Goal: Task Accomplishment & Management: Manage account settings

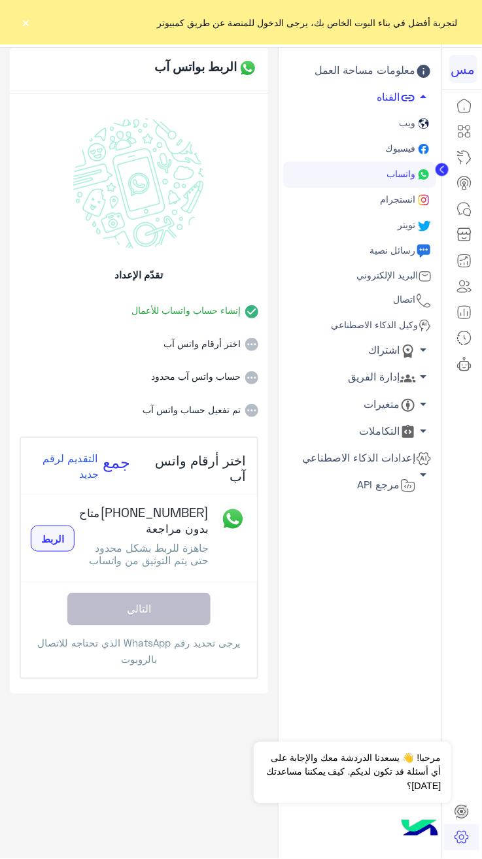
click at [52, 544] on font "الربط" at bounding box center [52, 539] width 23 height 12
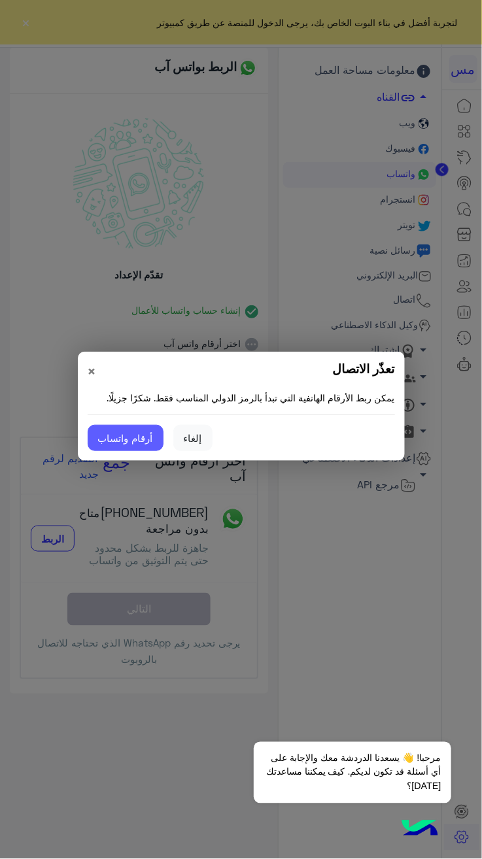
click at [116, 437] on button "أرقام واتساب" at bounding box center [126, 438] width 76 height 26
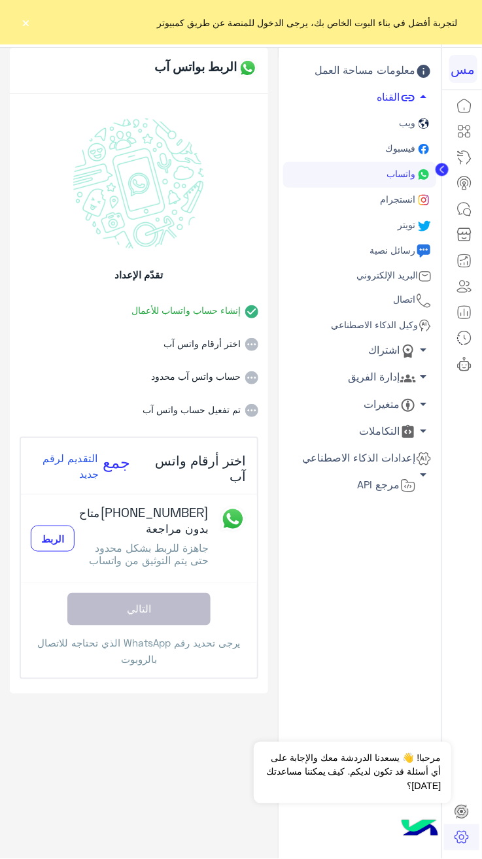
click at [199, 328] on li "اختر أرقام واتس آب" at bounding box center [139, 334] width 239 height 33
click at [179, 566] on span "جاهزة للربط بشكل محدود حتى يتم التوثيق من واتساب" at bounding box center [150, 553] width 120 height 25
click at [120, 464] on icon "جمع" at bounding box center [116, 460] width 27 height 16
click at [58, 457] on span "التقديم لرقم جديد" at bounding box center [72, 465] width 60 height 39
click at [183, 522] on small "متاح بدون مراجعة" at bounding box center [144, 520] width 129 height 29
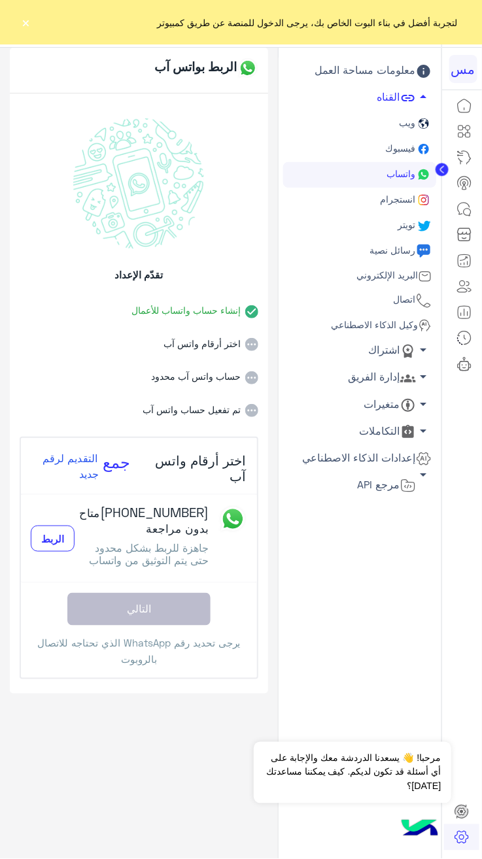
click at [184, 504] on font "[PHONE_NUMBER] متاح بدون مراجعة" at bounding box center [144, 519] width 129 height 31
click at [118, 287] on li "إنشاء حساب واتساب للأعمال" at bounding box center [139, 301] width 239 height 33
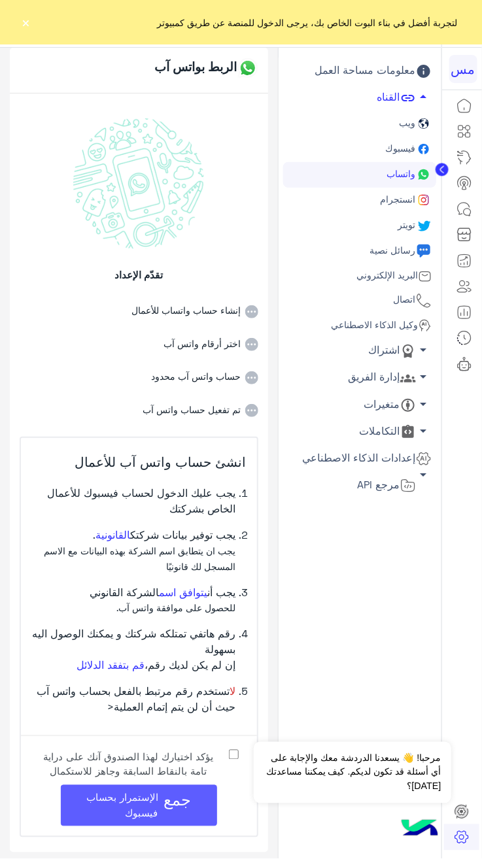
click at [159, 794] on span "الإستمرار بحساب فيسبوك" at bounding box center [123, 804] width 72 height 27
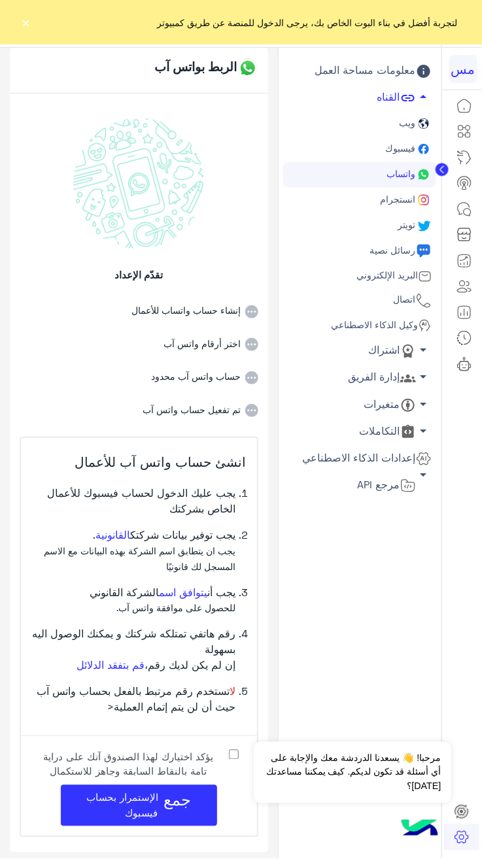
click at [394, 184] on link "واتساب" at bounding box center [359, 174] width 153 height 25
click at [225, 315] on font "إنشاء حساب واتساب للأعمال" at bounding box center [131, 310] width 222 height 15
click at [225, 340] on font "اختر أرقام واتس آب" at bounding box center [131, 344] width 222 height 15
click at [231, 371] on font "حساب واتس آب محدود" at bounding box center [131, 376] width 222 height 15
click at [212, 412] on font "تم تفعيل حساب واتس آب" at bounding box center [131, 410] width 222 height 15
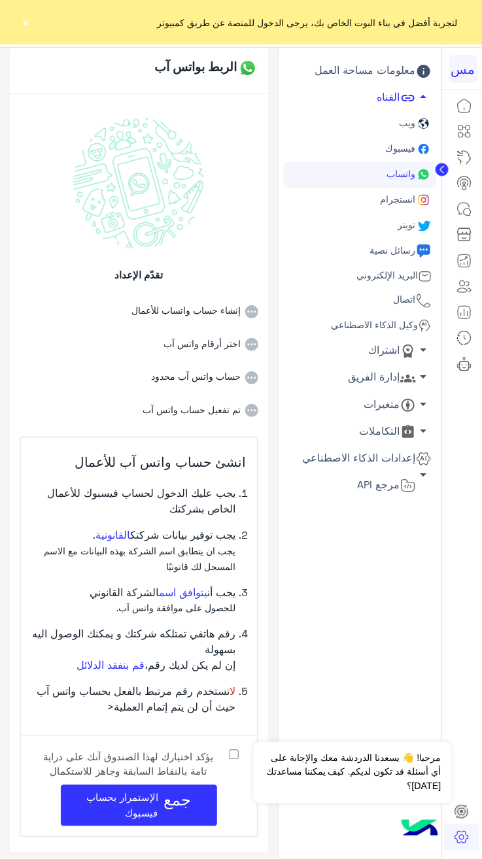
click at [232, 335] on li "اختر أرقام واتس آب" at bounding box center [139, 334] width 239 height 33
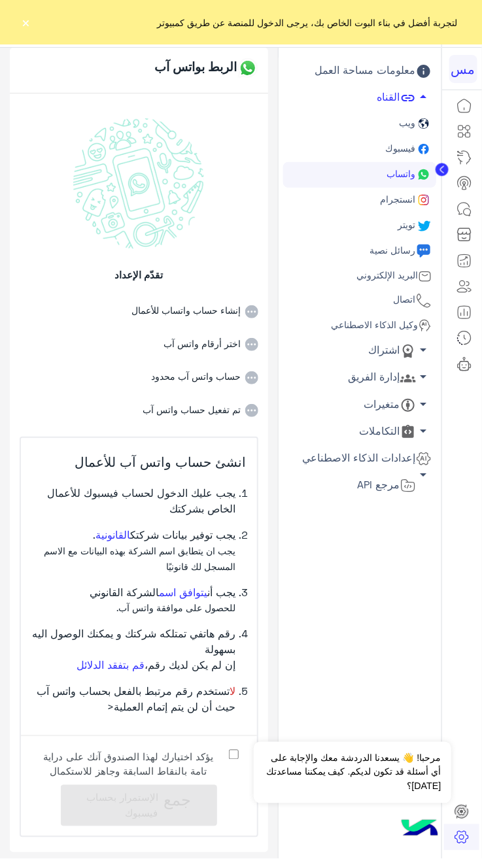
click at [416, 386] on app-toggle-nav-arrow "arrow_drop_down" at bounding box center [424, 379] width 16 height 20
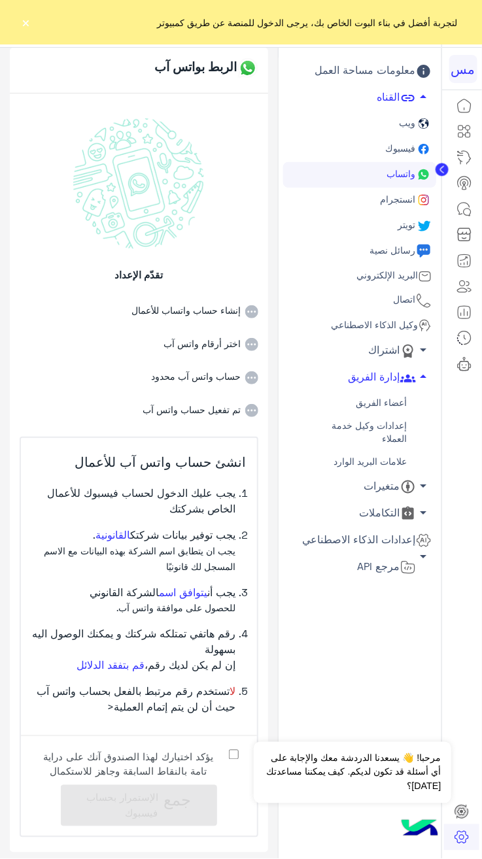
click at [403, 483] on icon at bounding box center [408, 487] width 16 height 16
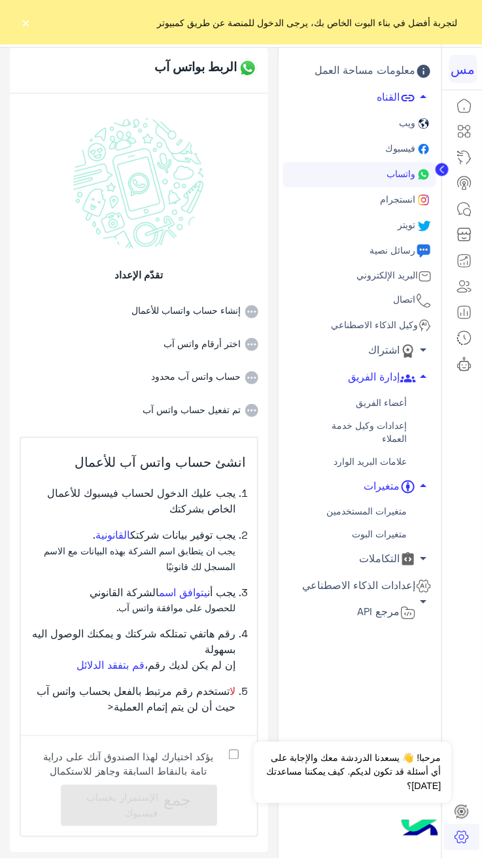
click at [387, 559] on font "التكاملات" at bounding box center [379, 558] width 41 height 12
click at [413, 284] on link "البريد الإلكتروني" at bounding box center [359, 276] width 153 height 24
click at [409, 285] on link "البريد الإلكتروني" at bounding box center [359, 276] width 153 height 24
click at [409, 294] on span "اتصال" at bounding box center [403, 298] width 25 height 11
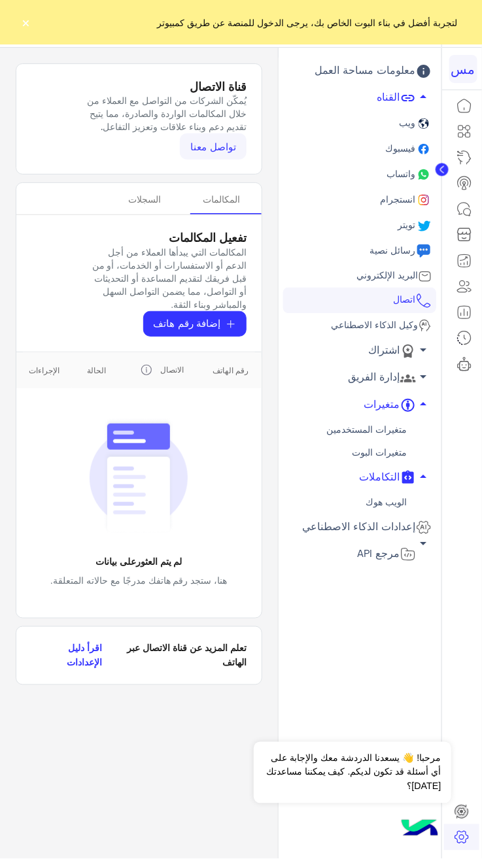
click at [420, 306] on icon at bounding box center [424, 301] width 16 height 16
click at [423, 149] on icon at bounding box center [423, 150] width 5 height 8
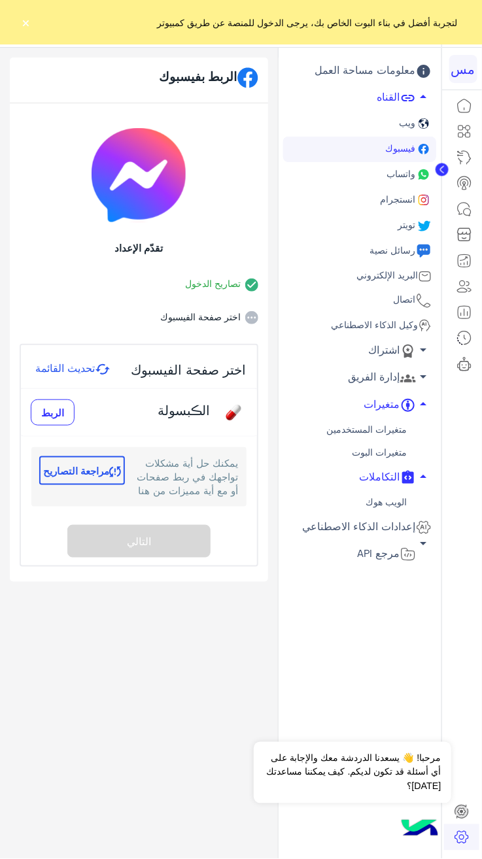
click at [423, 174] on icon at bounding box center [423, 175] width 8 height 8
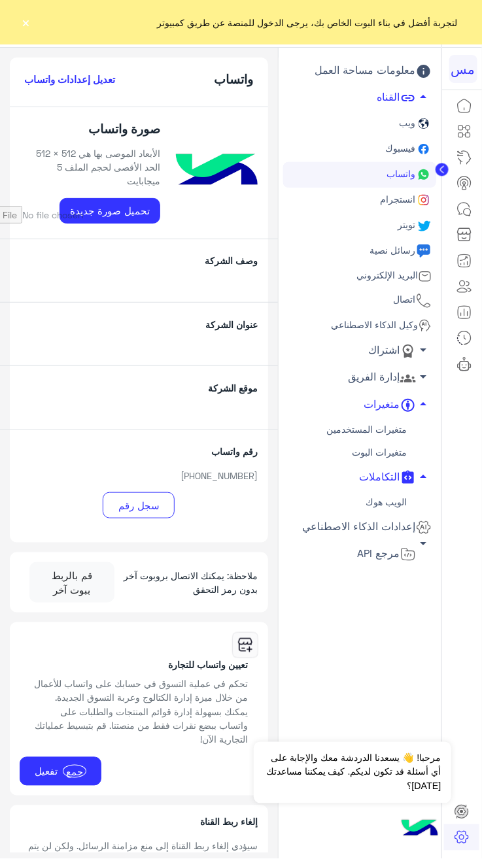
click at [125, 212] on input "file" at bounding box center [60, 209] width 200 height 27
type input "**********"
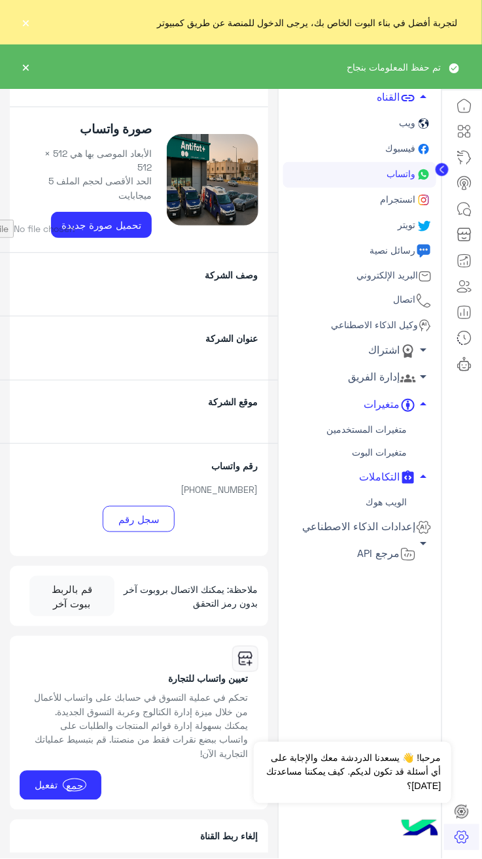
click at [160, 280] on div "وصف الشركة" at bounding box center [139, 283] width 278 height 63
click at [225, 252] on div "وصف الشركة" at bounding box center [139, 283] width 278 height 63
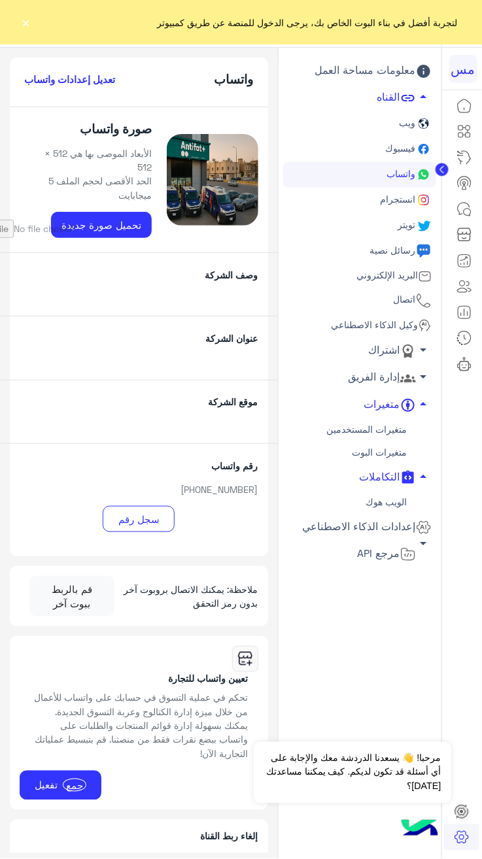
click at [223, 268] on p "وصف الشركة" at bounding box center [139, 275] width 258 height 14
click at [216, 331] on p "عنوان الشركة" at bounding box center [139, 338] width 258 height 14
click at [216, 395] on p "موقع الشركة" at bounding box center [139, 402] width 258 height 14
click at [191, 414] on div "موقع الشركة" at bounding box center [139, 411] width 278 height 63
click at [225, 348] on div "عنوان الشركة" at bounding box center [139, 347] width 278 height 63
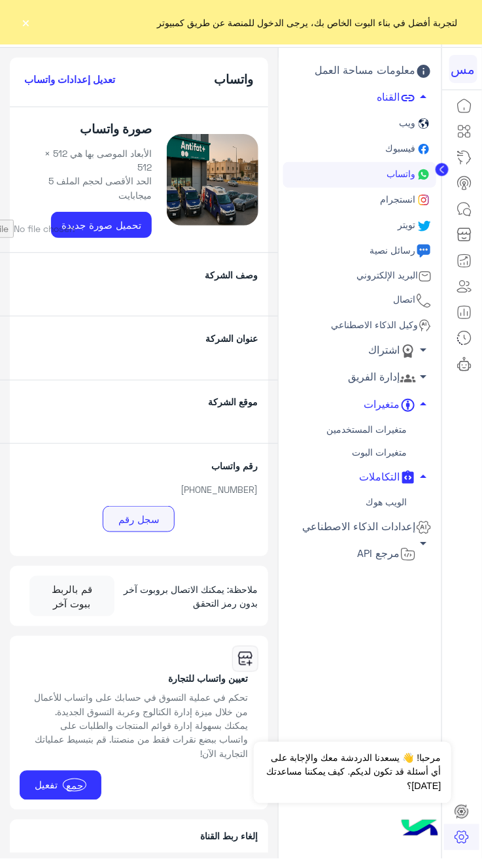
click at [133, 507] on button "سجل رقم" at bounding box center [139, 519] width 72 height 26
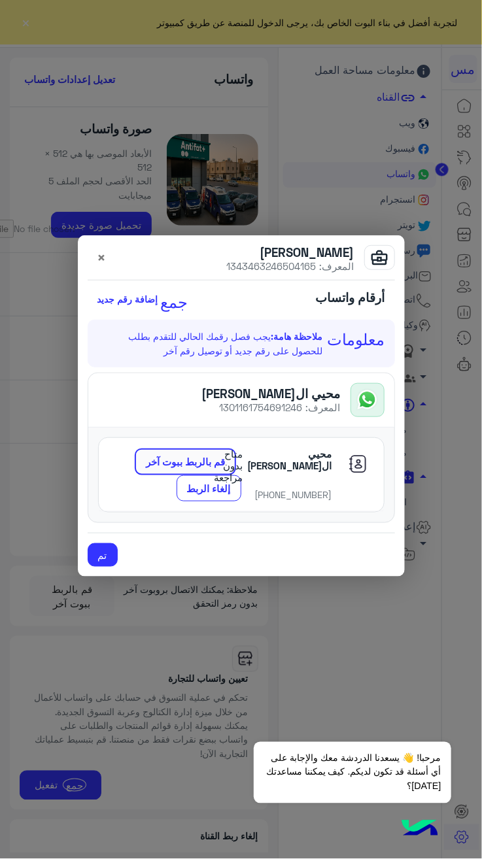
click at [253, 392] on div "[PERSON_NAME] المعرف: 1301161754691246" at bounding box center [271, 399] width 139 height 27
click at [334, 723] on modal-container "business_center محيي الدين عزي المعرف: 1343463246504165 × أرقام واتساب جمع إضاف…" at bounding box center [241, 429] width 482 height 859
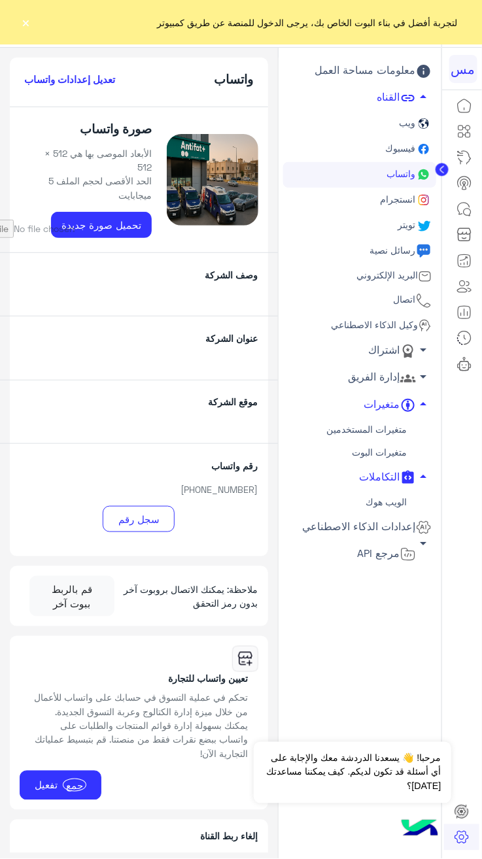
click at [67, 77] on h6 "تعديل إعدادات واتساب" at bounding box center [70, 79] width 91 height 12
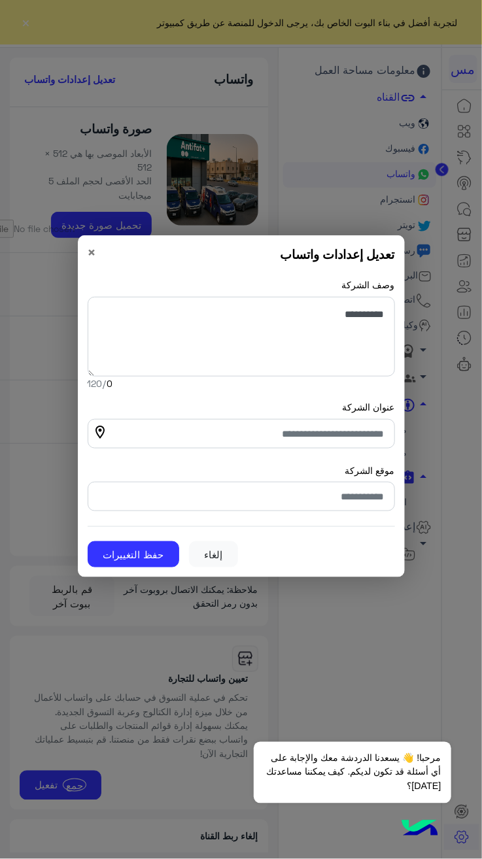
click at [308, 657] on modal-container "تعديل إعدادات واتساب × وصف الشركة 0 /120 عنوان الشركة location_on موقع الشركة إ…" at bounding box center [241, 429] width 482 height 859
click at [198, 544] on button "إلغاء" at bounding box center [213, 554] width 49 height 26
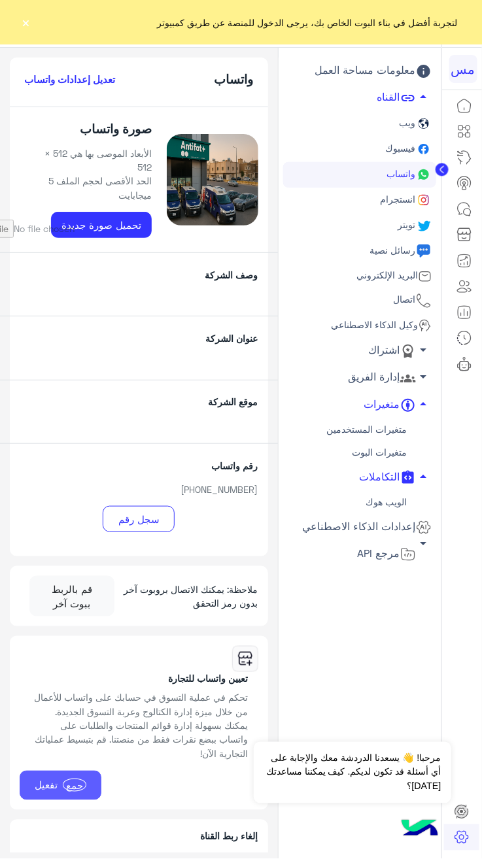
click at [61, 770] on button "جمع تفعيل" at bounding box center [61, 784] width 82 height 29
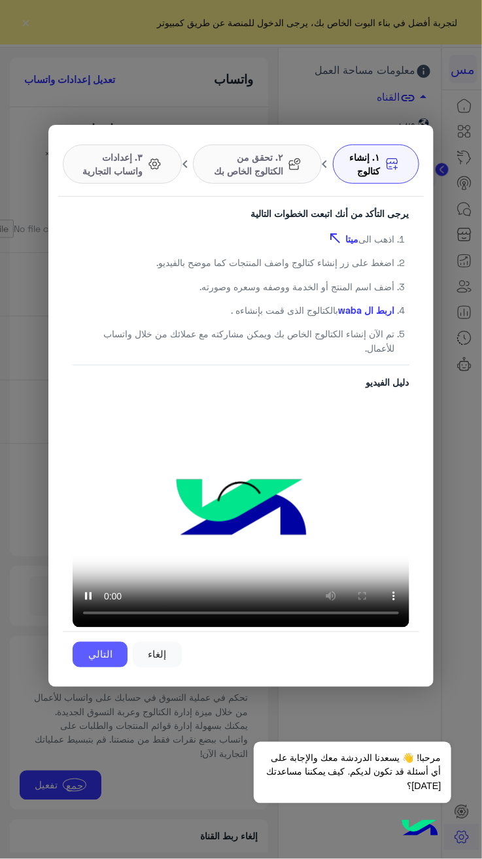
click at [94, 645] on button "التالي" at bounding box center [100, 655] width 55 height 26
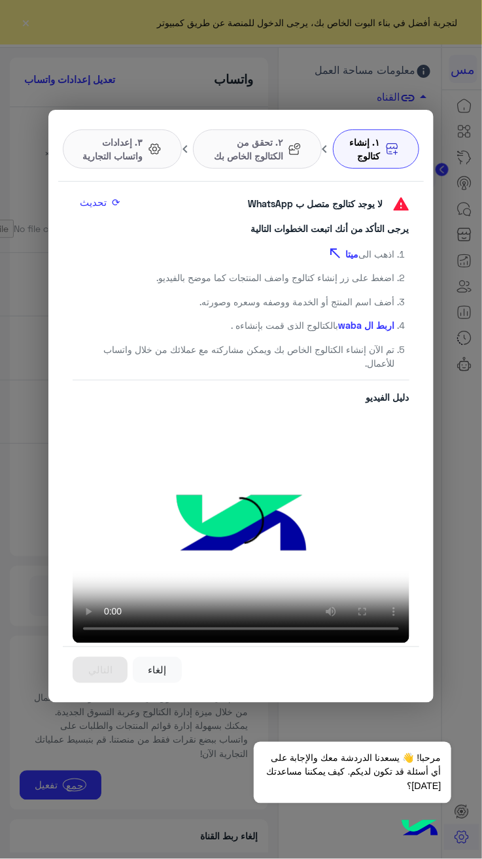
click at [107, 213] on button "⟳ تحديث" at bounding box center [103, 202] width 60 height 22
click at [91, 201] on button "⟳ تحديث" at bounding box center [103, 202] width 60 height 22
click at [104, 214] on button "⟳ تحديث" at bounding box center [103, 202] width 60 height 22
click at [90, 199] on button "⟳ تحديث" at bounding box center [103, 202] width 60 height 22
click at [391, 706] on modal-container "۱. إنشاء كتالوج chevron_right ٢. تحقق من الكتالوج الخاص بك chevron_right ٣. إعد…" at bounding box center [241, 429] width 482 height 859
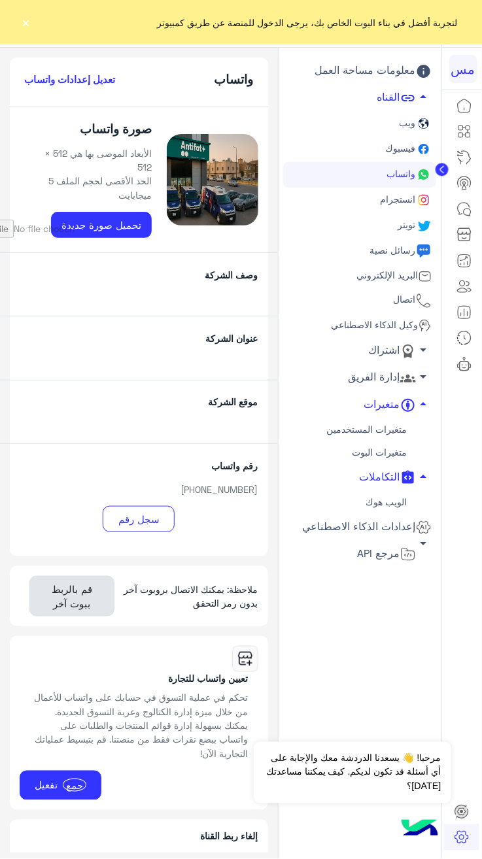
click at [70, 576] on button "قم بالربط ببوت آخر" at bounding box center [71, 596] width 85 height 41
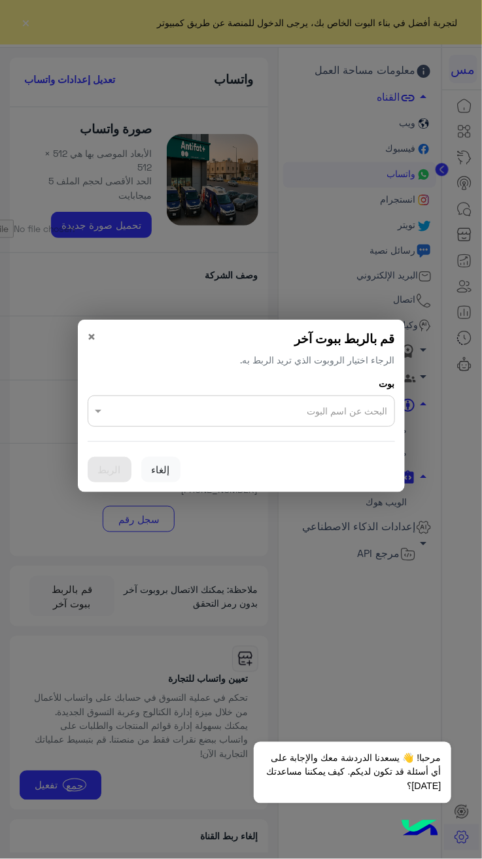
click at [101, 411] on span at bounding box center [96, 411] width 16 height 14
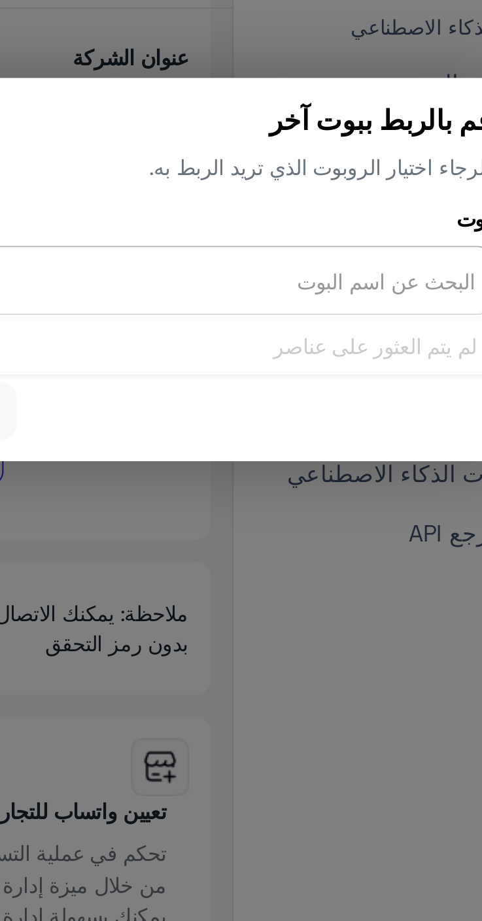
type input "*"
type input "**"
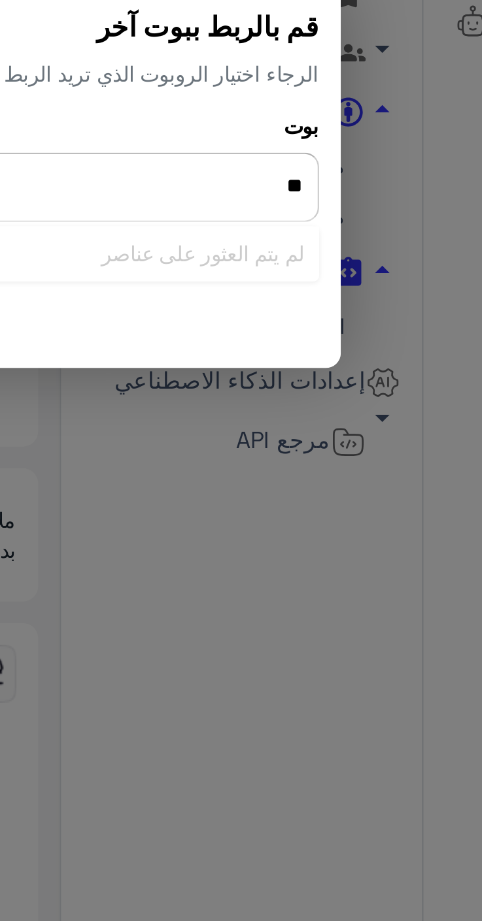
type input "*"
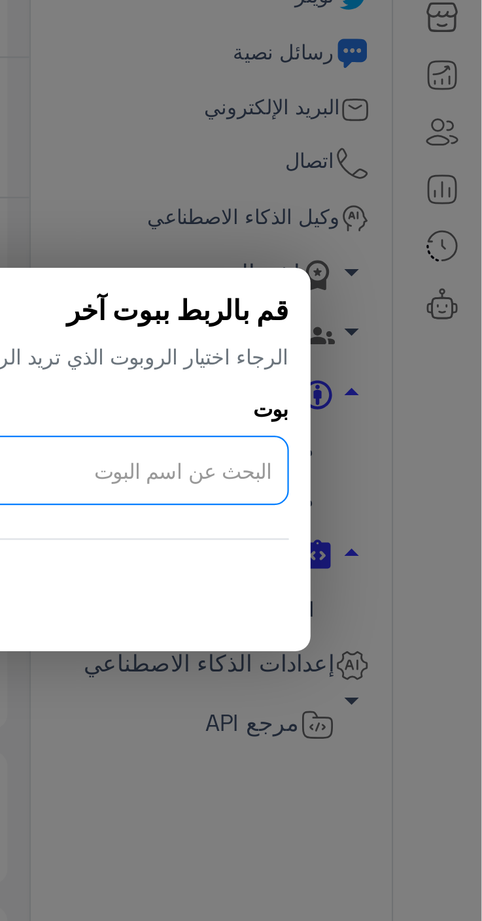
click at [320, 360] on h6 "قم بالربط ببوت آخر" at bounding box center [317, 366] width 154 height 18
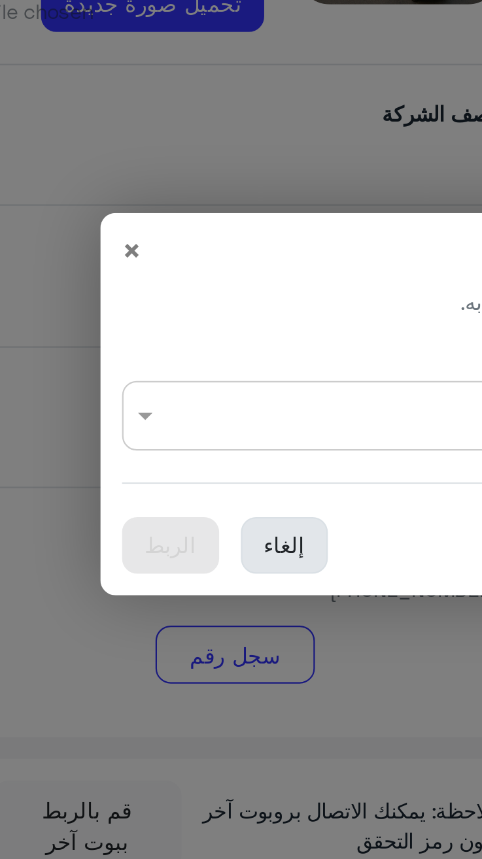
click at [147, 468] on button "إلغاء" at bounding box center [160, 470] width 39 height 26
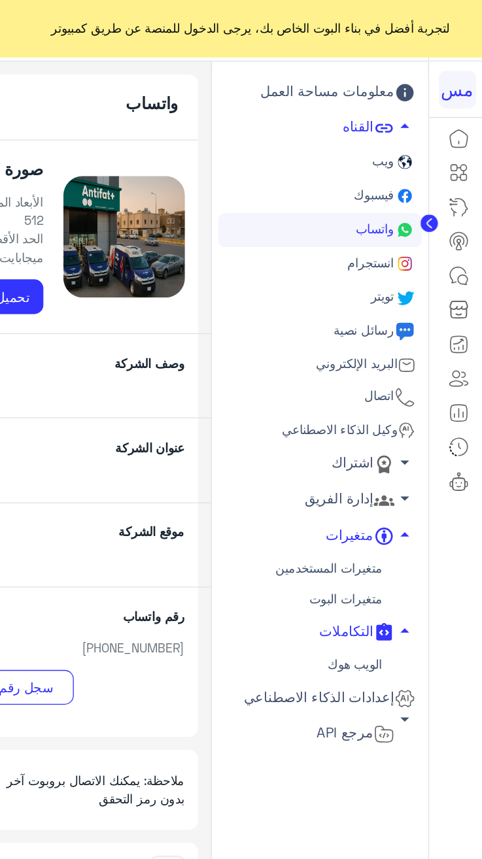
click at [403, 144] on span "فيسبوك" at bounding box center [399, 147] width 33 height 11
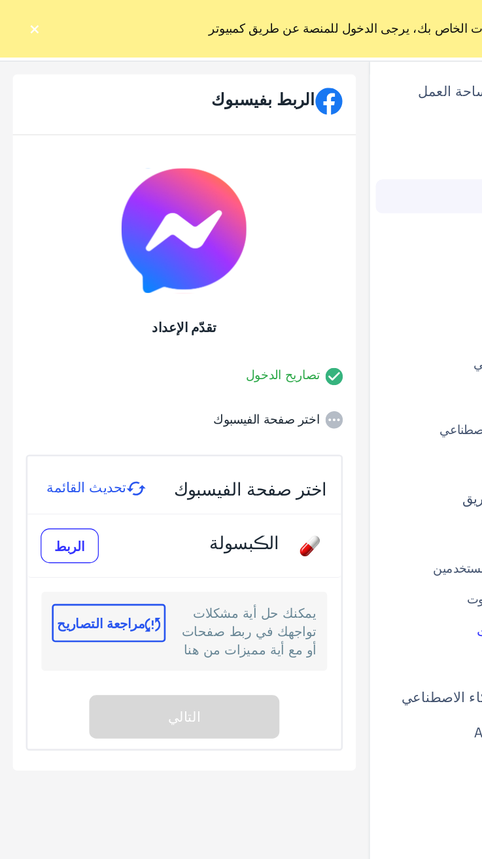
click at [122, 551] on div "اختر صفحة الفيسبوك تحديث القائمة الڪبسولة الربط يمكنك حل أية مشكلات تواجهك في ر…" at bounding box center [139, 455] width 236 height 220
click at [49, 400] on button "الربط" at bounding box center [53, 412] width 44 height 26
click at [75, 470] on font "مراجعة التصاريح" at bounding box center [76, 471] width 66 height 12
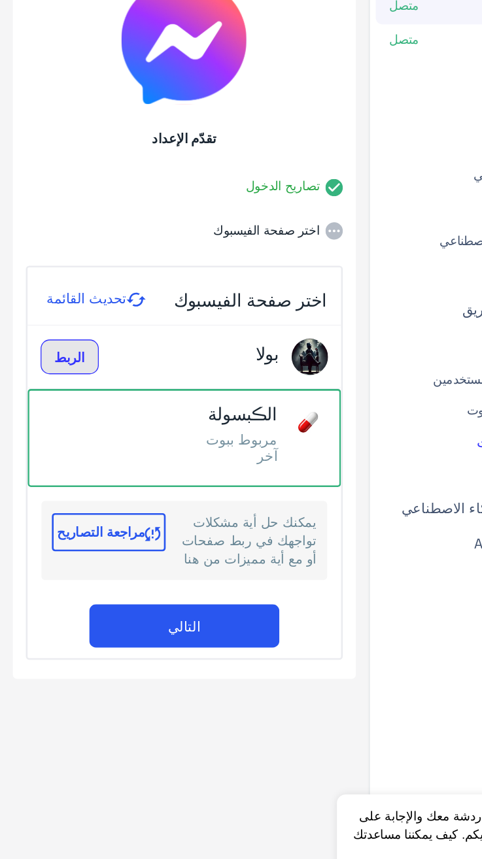
click at [120, 610] on button "التالي" at bounding box center [138, 615] width 143 height 33
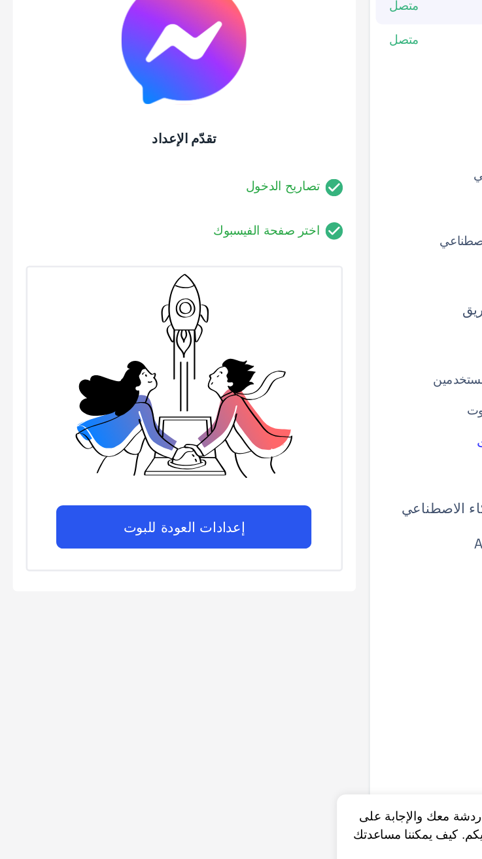
click at [120, 538] on button "إعدادات العودة للبوت" at bounding box center [138, 540] width 192 height 33
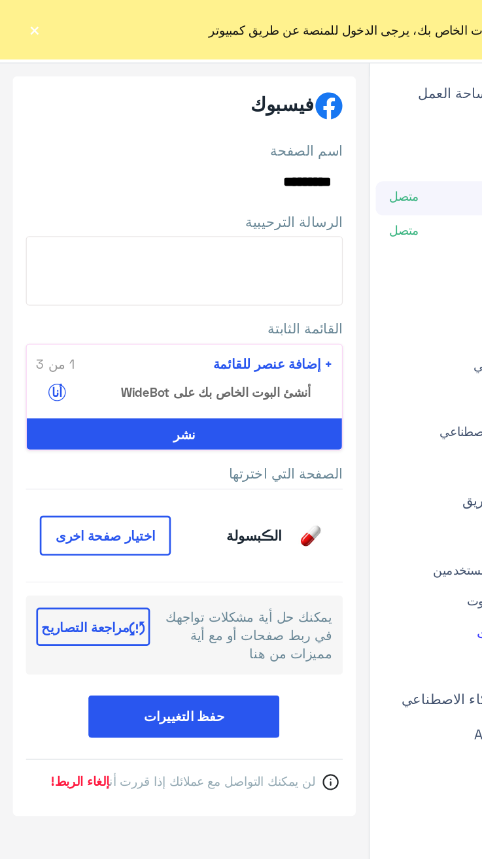
click at [100, 550] on button "حفظ التغييرات" at bounding box center [139, 539] width 144 height 32
click at [103, 540] on button "حفظ التغييرات" at bounding box center [139, 539] width 144 height 32
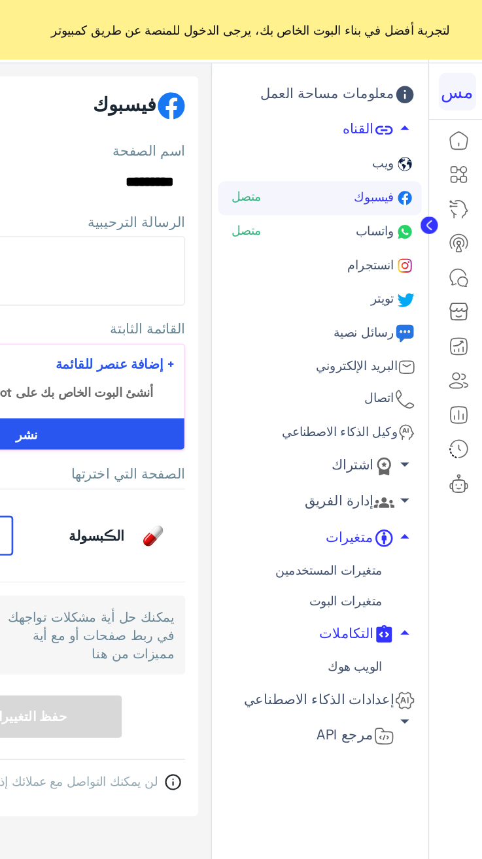
click at [327, 524] on font "إعدادات الذكاء الاصطناعي" at bounding box center [359, 525] width 113 height 12
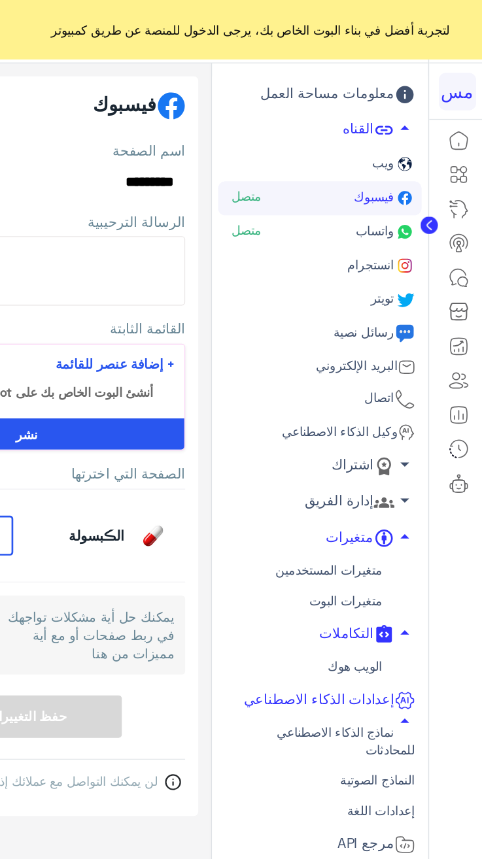
click at [337, 553] on font "نماذج الذكاء الاصطناعي للمحادثات" at bounding box center [379, 558] width 104 height 24
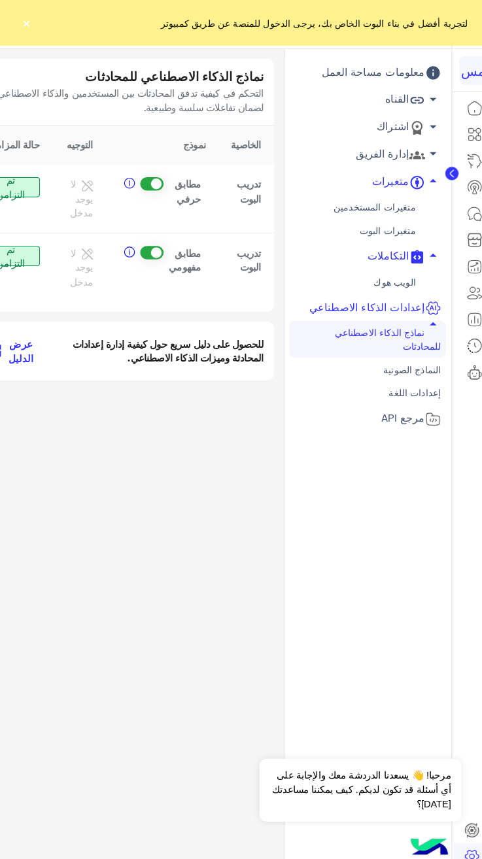
click at [393, 355] on font "النماذج الصوتية" at bounding box center [403, 360] width 56 height 11
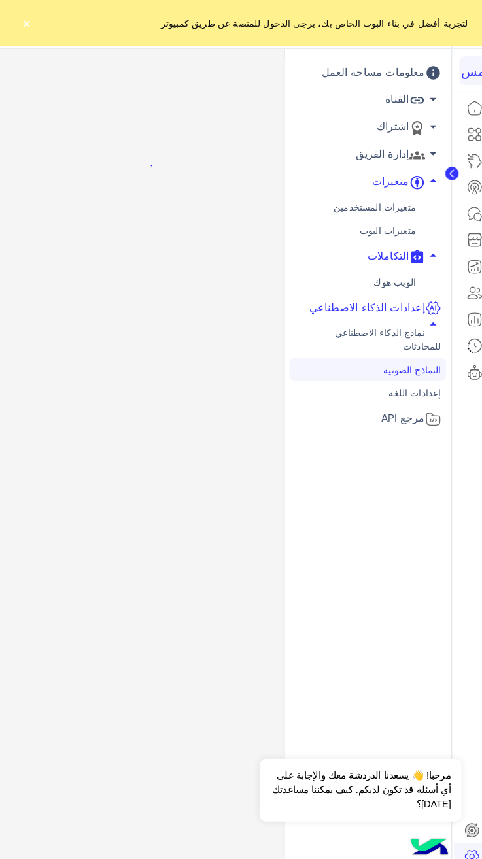
click at [400, 69] on font "معلومات مساحة العمل" at bounding box center [365, 69] width 101 height 12
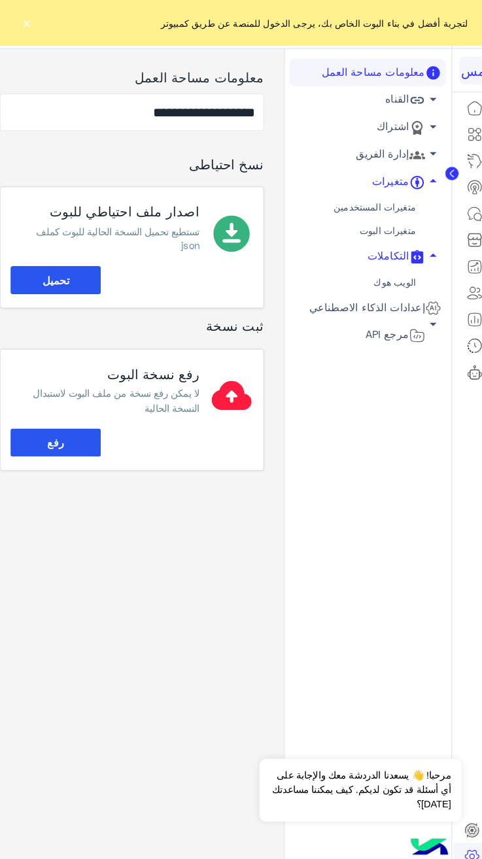
scroll to position [0, -9]
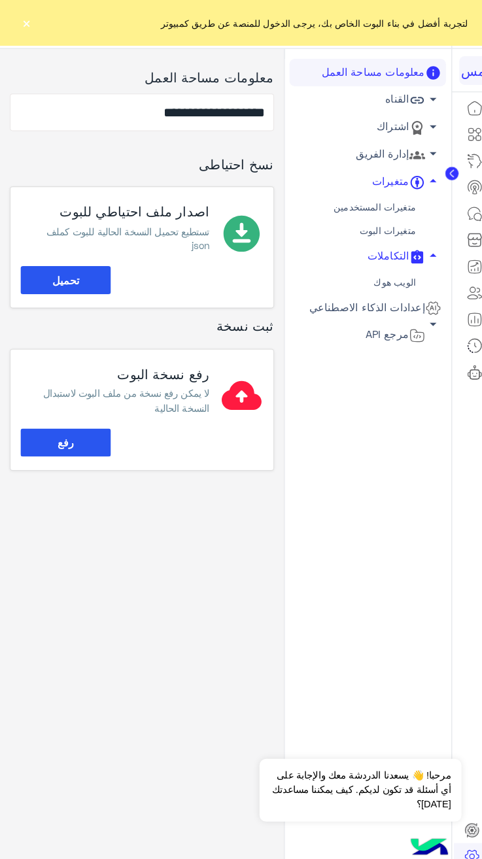
click at [80, 275] on button "تحميل" at bounding box center [64, 273] width 88 height 27
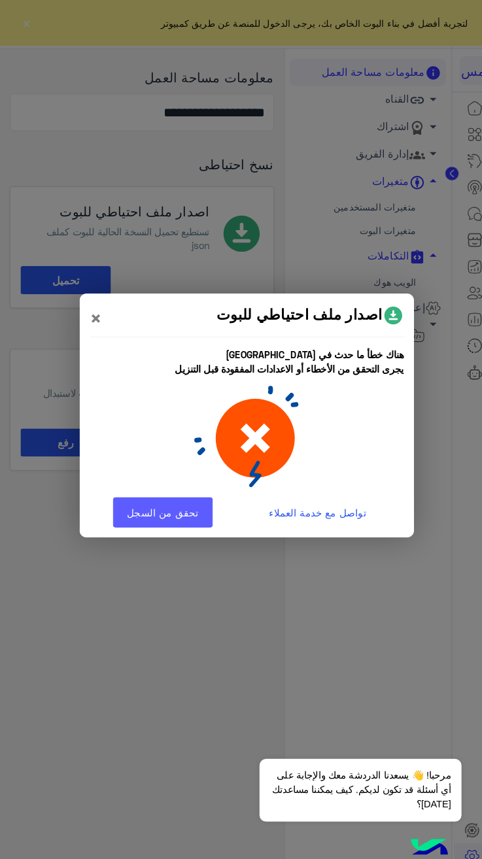
click at [180, 508] on link "تحقق من السجل" at bounding box center [158, 500] width 97 height 29
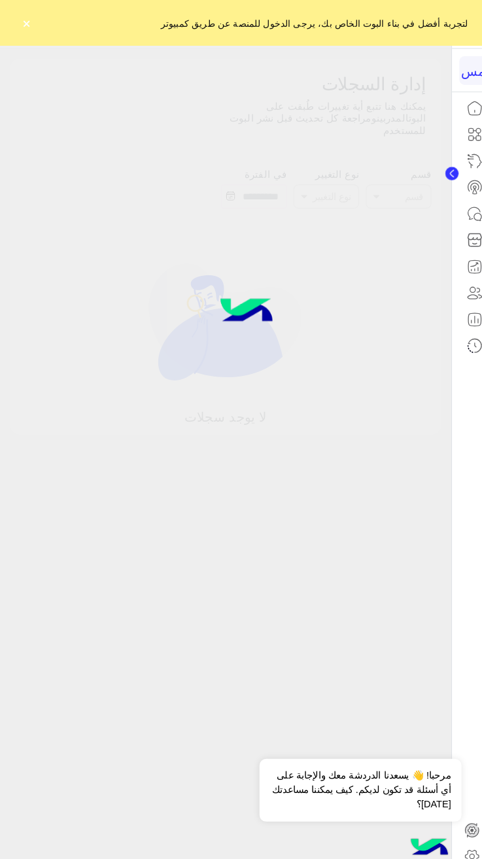
type input "**********"
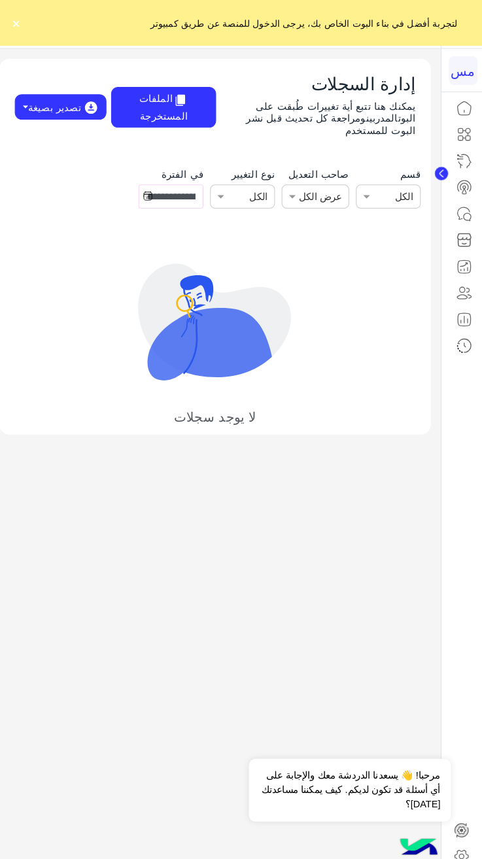
click at [456, 128] on icon at bounding box center [464, 132] width 16 height 16
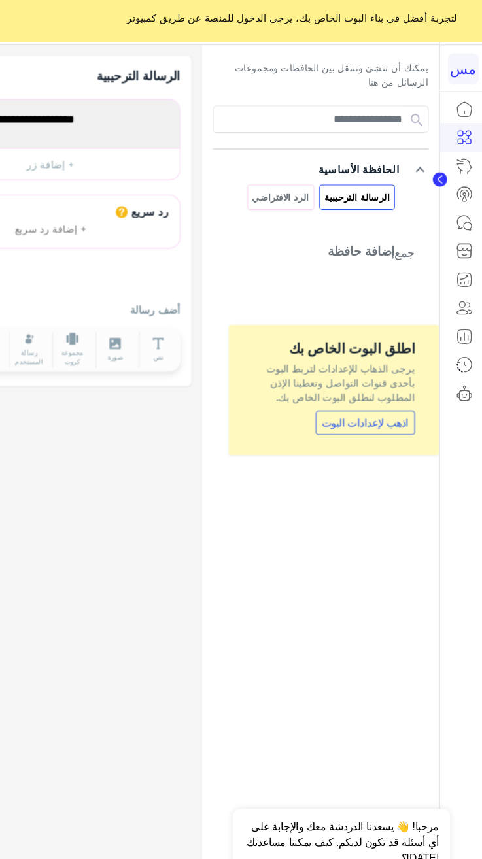
click at [416, 467] on div "يمكنك أن تنشئ وتتنقل بين الحافظات ومجموعات الرسائل من هنا keyboard_arrow_down ا…" at bounding box center [333, 457] width 216 height 819
click at [401, 21] on span "لتجربة أفضل في بناء البوت الخاص بك، يرجى الدخول للمنصة عن طريق كمبيوتر" at bounding box center [307, 23] width 300 height 14
click at [418, 41] on div "لتجربة أفضل في بناء البوت الخاص بك، يرجى الدخول للمنصة عن طريق كمبيوتر ×" at bounding box center [241, 22] width 482 height 44
click at [471, 157] on icon at bounding box center [464, 158] width 16 height 16
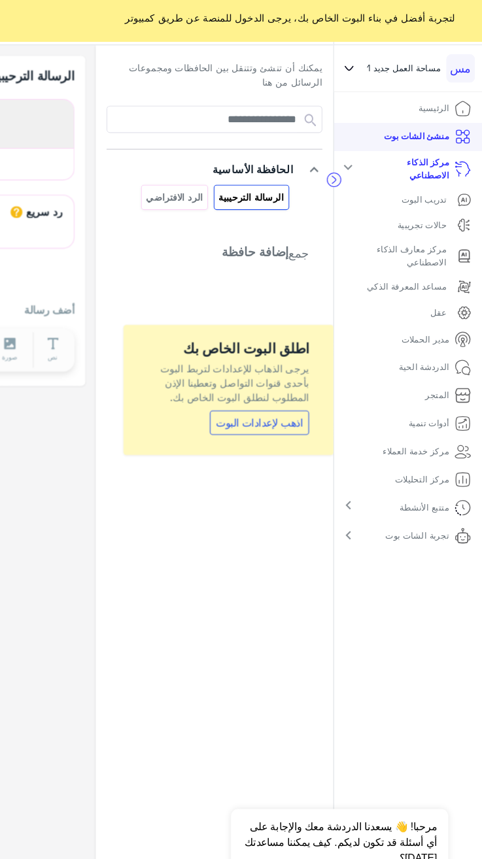
click at [418, 231] on p "مركز معارف الذكاء الاصطناعي" at bounding box center [408, 239] width 82 height 24
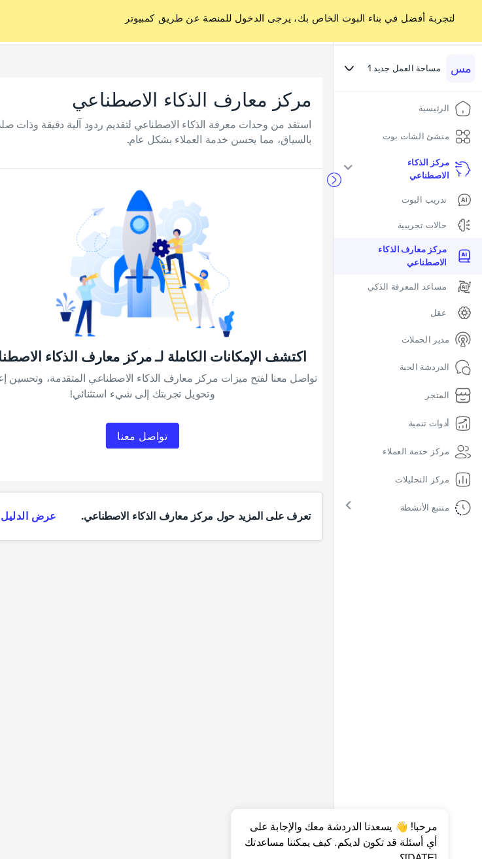
click at [426, 212] on p "حالات تجريبية" at bounding box center [426, 211] width 44 height 12
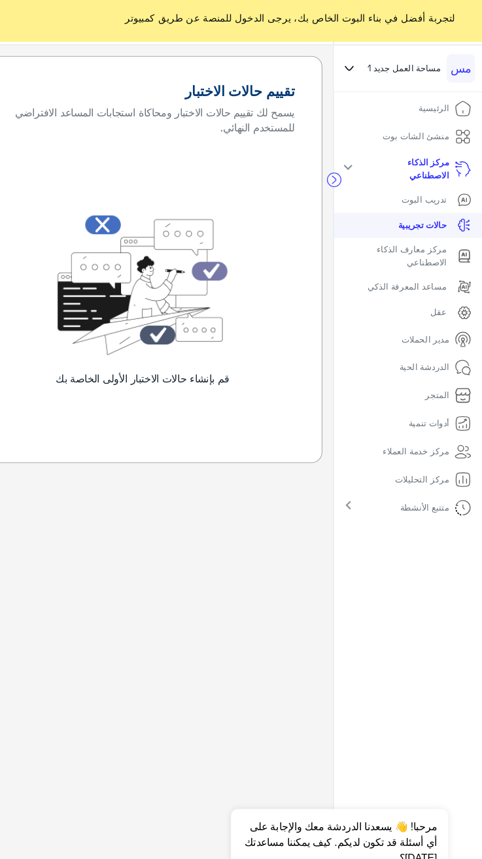
click at [435, 208] on p "حالات تجريبية" at bounding box center [427, 211] width 44 height 12
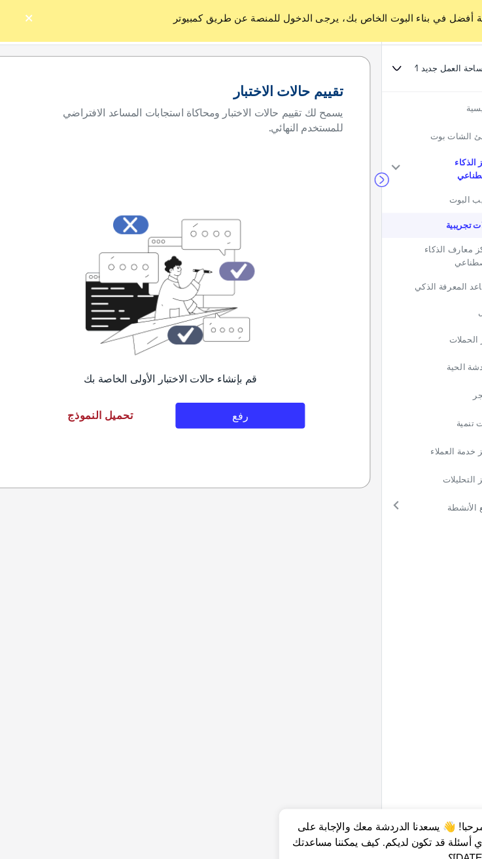
click at [105, 386] on link "تحميل النموذج" at bounding box center [91, 384] width 118 height 24
click at [252, 385] on button "رفع" at bounding box center [218, 384] width 118 height 24
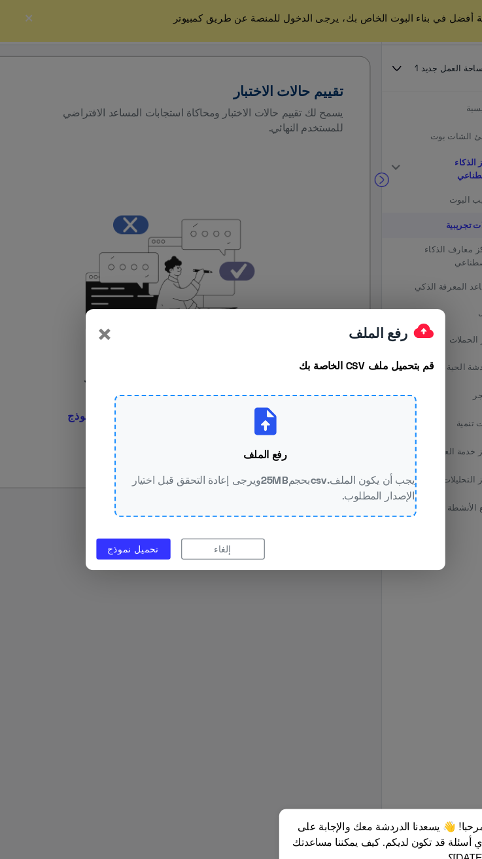
click at [267, 426] on div "رفع الملف يجب أن يكون الملف .csv بحجم 25MB ويرجى إعادة التحقق قبل اختيار الإصدا…" at bounding box center [241, 420] width 274 height 111
click at [254, 425] on p "رفع الملف" at bounding box center [241, 419] width 40 height 14
click at [244, 405] on div "رفع الملف يجب أن يكون الملف .csv بحجم 25MB ويرجى إعادة التحقق قبل اختيار الإصدا…" at bounding box center [241, 420] width 274 height 111
click at [100, 514] on link "تحميل نموذج" at bounding box center [121, 505] width 67 height 19
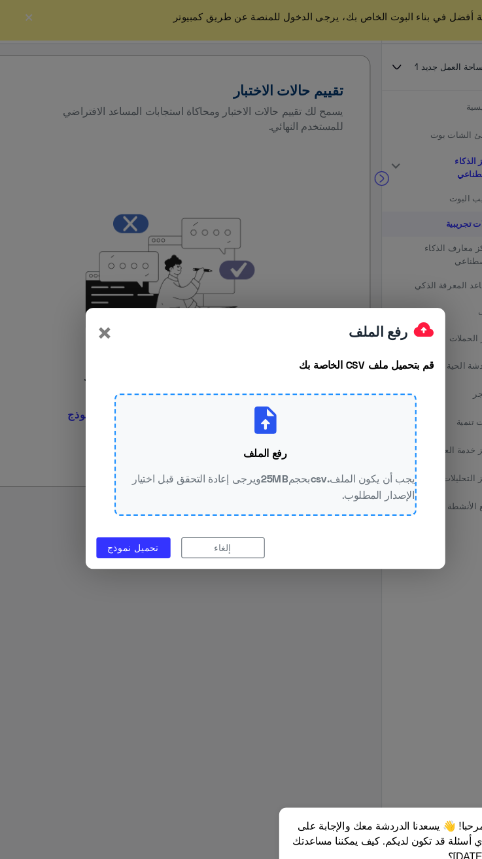
click at [265, 397] on div "رفع الملف يجب أن يكون الملف .csv بحجم 25MB ويرجى إعادة التحقق قبل اختيار الإصدا…" at bounding box center [241, 420] width 274 height 111
click at [258, 408] on div "رفع الملف يجب أن يكون الملف .csv بحجم 25MB ويرجى إعادة التحقق قبل اختيار الإصدا…" at bounding box center [241, 420] width 274 height 111
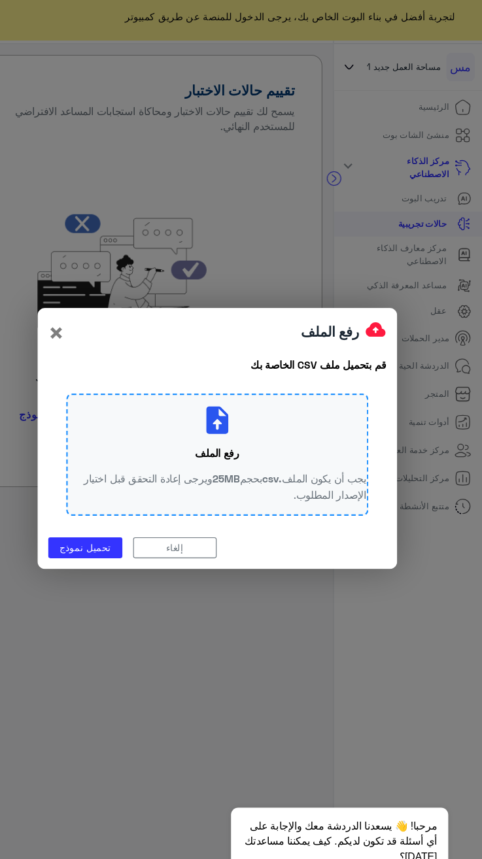
click at [277, 640] on modal-container "رفع الملف × قم بتحميل ملف CSV الخاصة بك رفع الملف يجب أن يكون الملف .csv بحجم 2…" at bounding box center [241, 429] width 482 height 859
click at [201, 505] on button "إلغاء" at bounding box center [203, 505] width 76 height 19
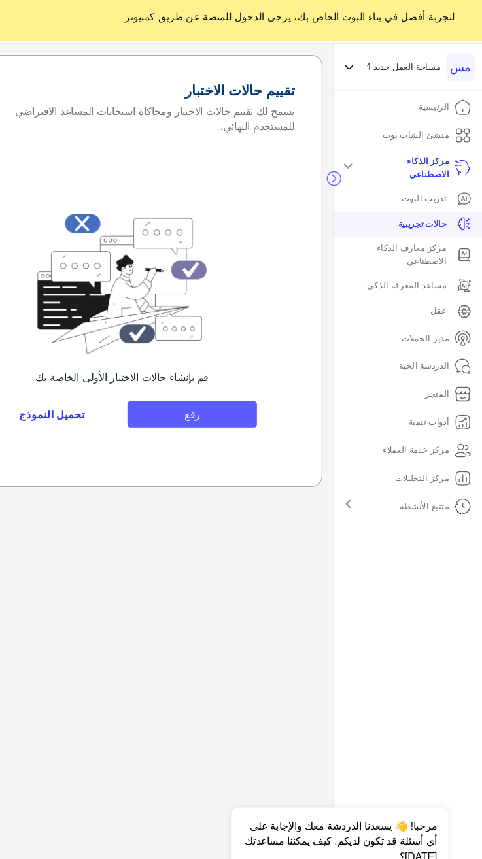
click at [229, 381] on button "رفع" at bounding box center [218, 384] width 118 height 24
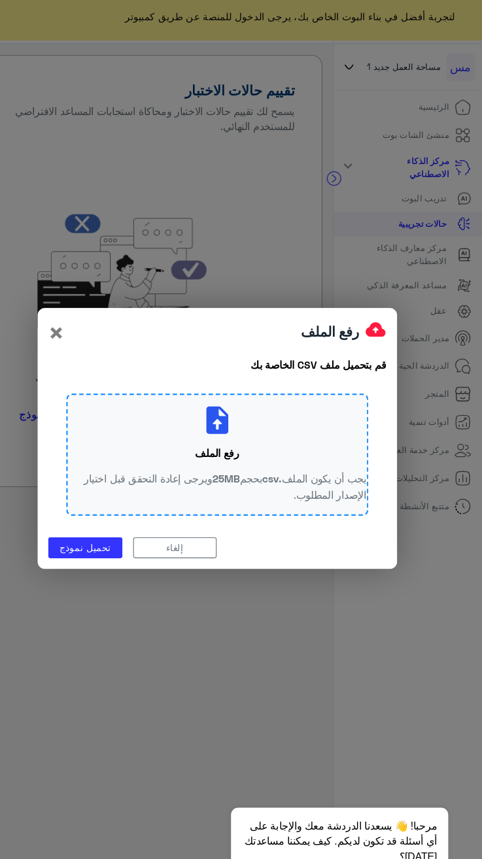
click at [348, 540] on modal-container "رفع الملف × قم بتحميل ملف CSV الخاصة بك رفع الملف يجب أن يكون الملف .csv بحجم 2…" at bounding box center [241, 429] width 482 height 859
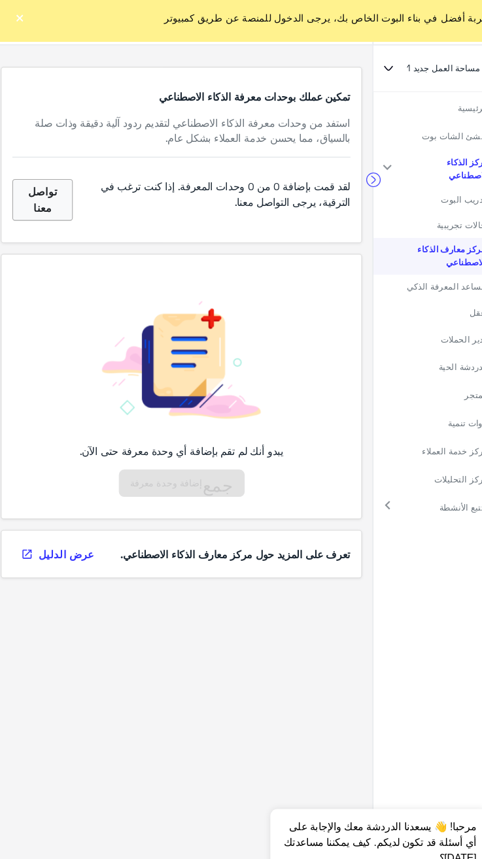
click at [410, 268] on p "مساعد المعرفة الذكي" at bounding box center [413, 267] width 72 height 12
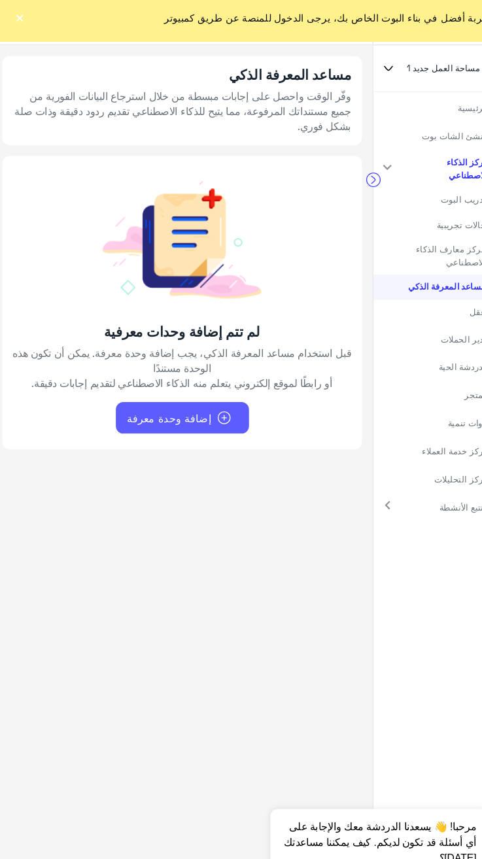
click at [170, 379] on span "إضافة وحدة معرفة" at bounding box center [162, 386] width 76 height 15
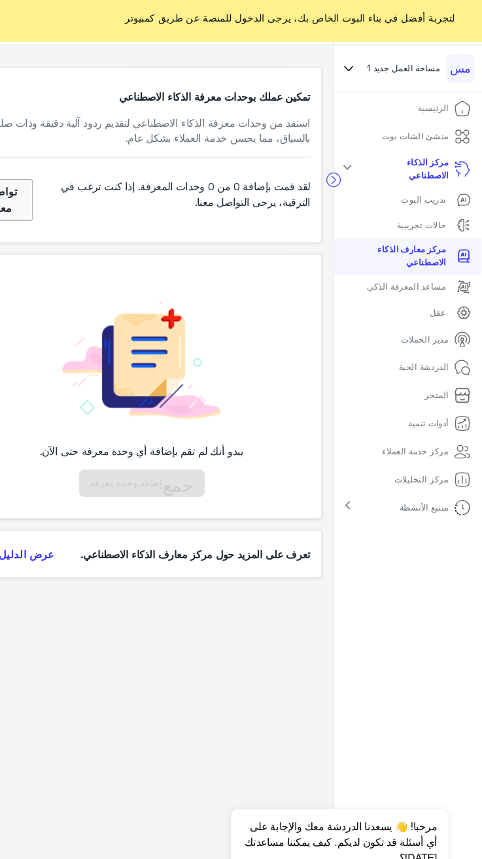
click at [398, 71] on span "مساحة العمل‎ جديد 1" at bounding box center [410, 69] width 67 height 12
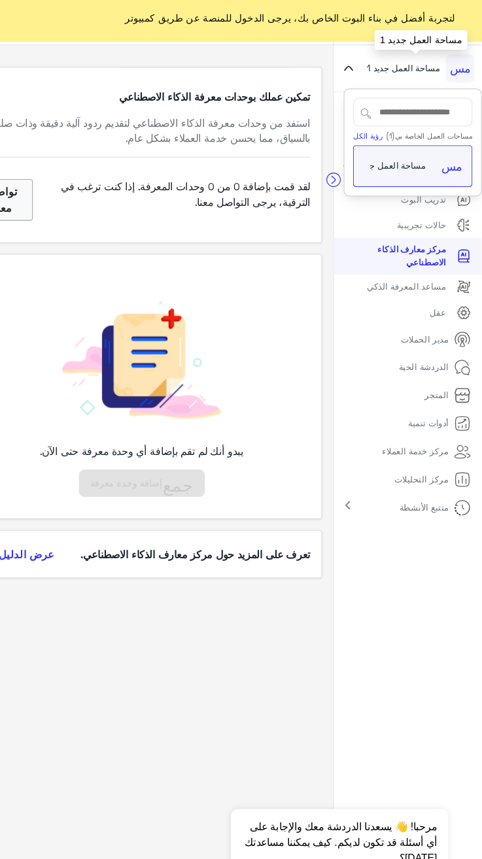
click at [374, 133] on link "رؤية الكل" at bounding box center [378, 130] width 27 height 8
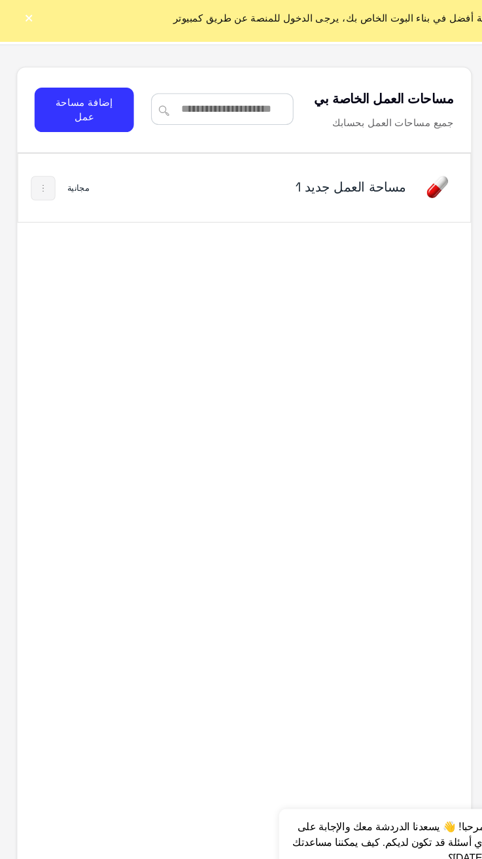
click at [306, 184] on h5 "مساحة العمل‎ جديد 1" at bounding box center [299, 177] width 139 height 16
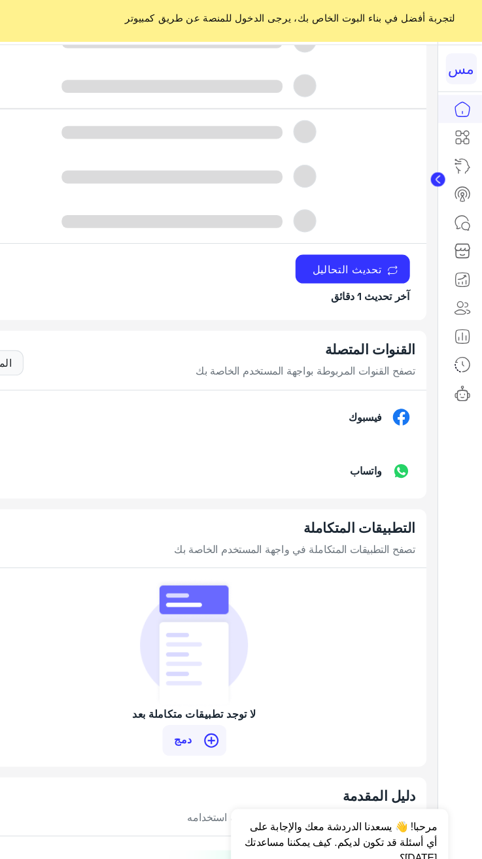
scroll to position [948, 0]
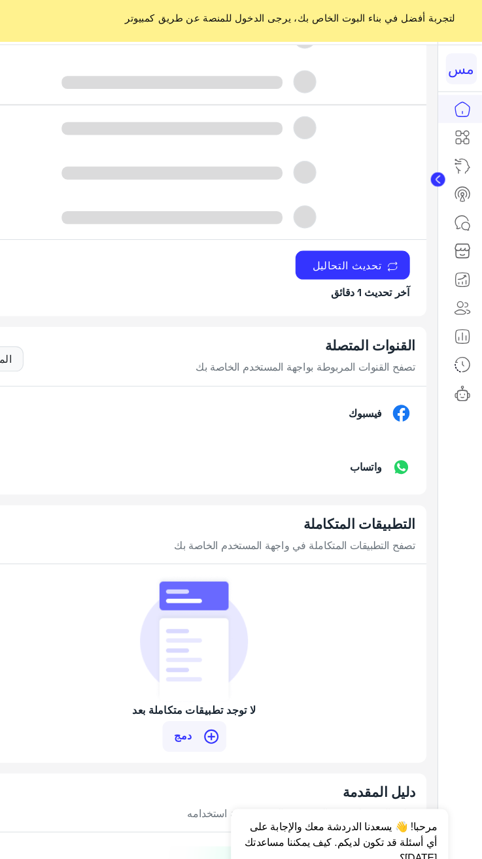
click at [369, 431] on p "واتساب" at bounding box center [376, 431] width 48 height 14
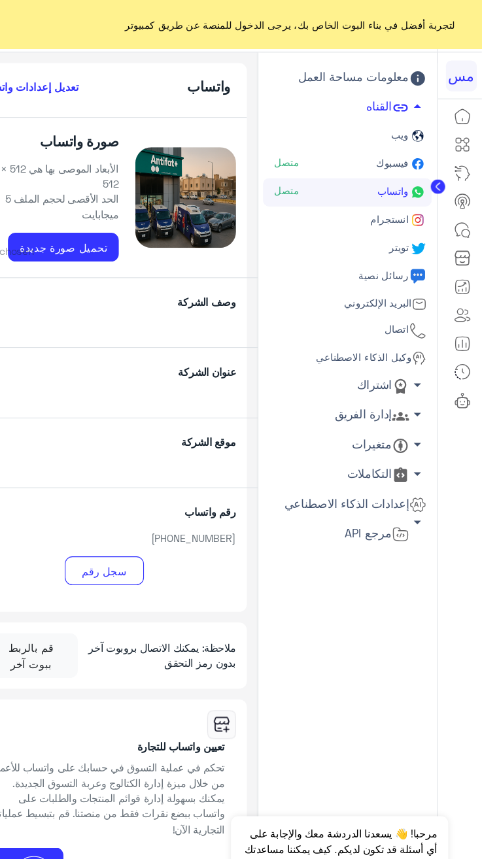
click at [441, 169] on icon at bounding box center [441, 170] width 3 height 7
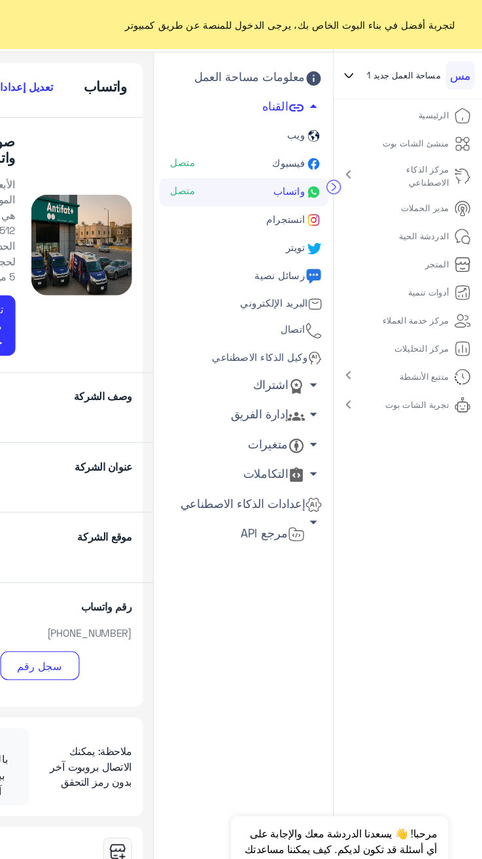
click at [433, 205] on link "الدردشة الحية" at bounding box center [440, 215] width 86 height 25
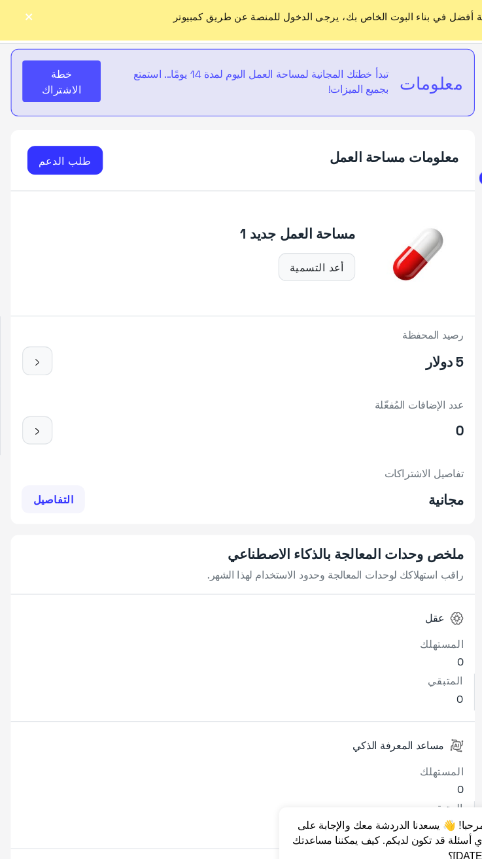
click at [61, 90] on span "خطة الاشتراك" at bounding box center [56, 82] width 36 height 27
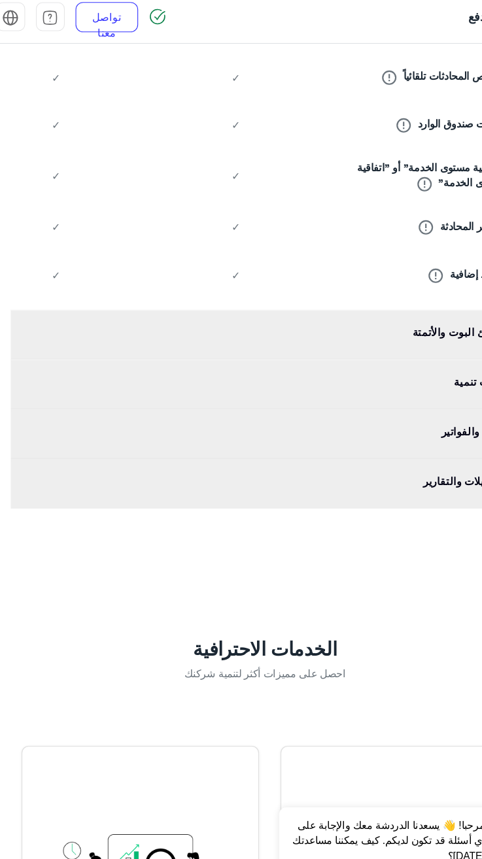
scroll to position [2298, 0]
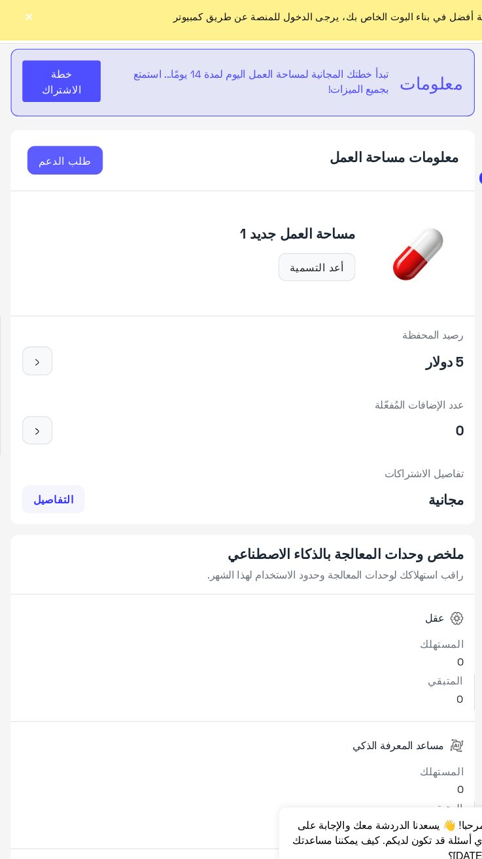
click at [80, 151] on link "طلب الدعم" at bounding box center [59, 153] width 69 height 26
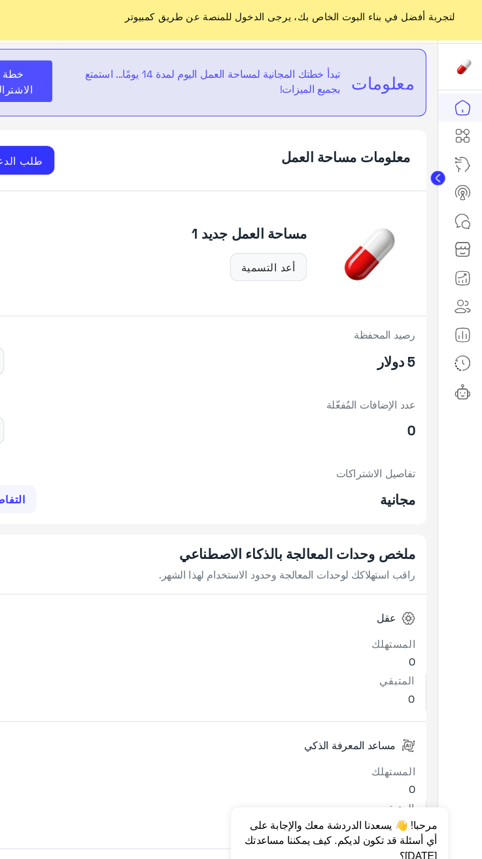
click at [460, 71] on img at bounding box center [465, 69] width 24 height 24
click at [468, 135] on icon at bounding box center [464, 132] width 16 height 16
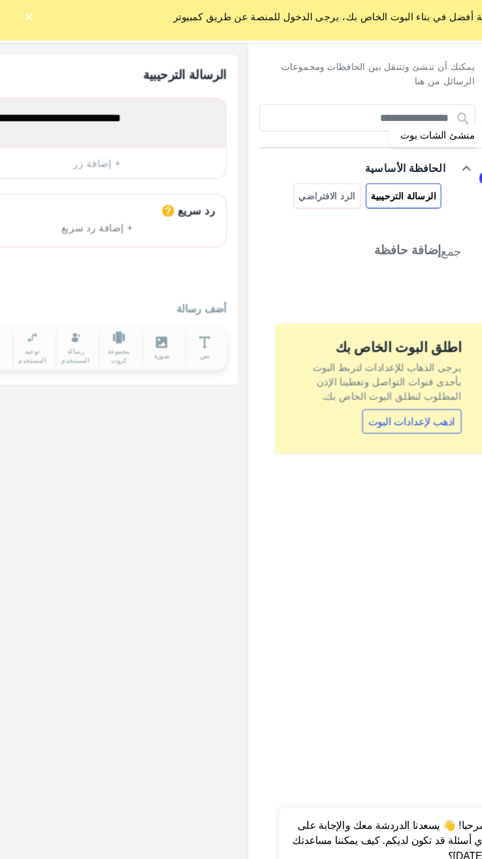
click at [406, 387] on link "اذهب لإعدادات البوت" at bounding box center [374, 391] width 90 height 22
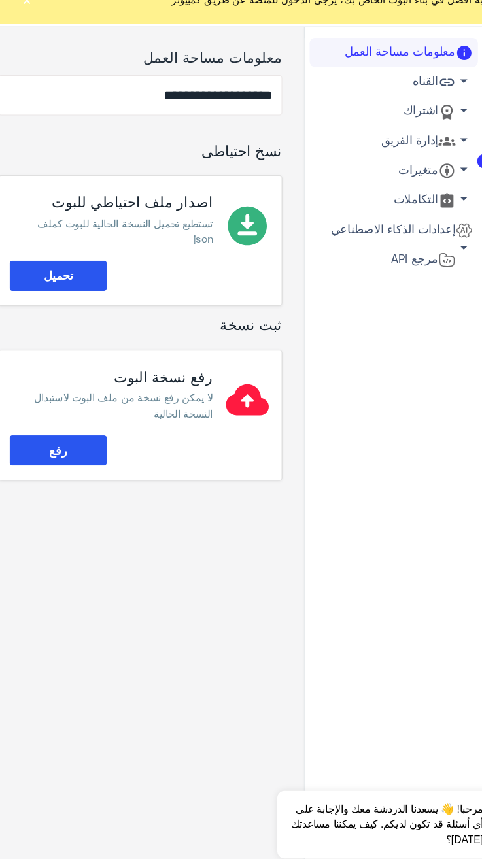
click at [52, 425] on button "رفع" at bounding box center [54, 432] width 88 height 27
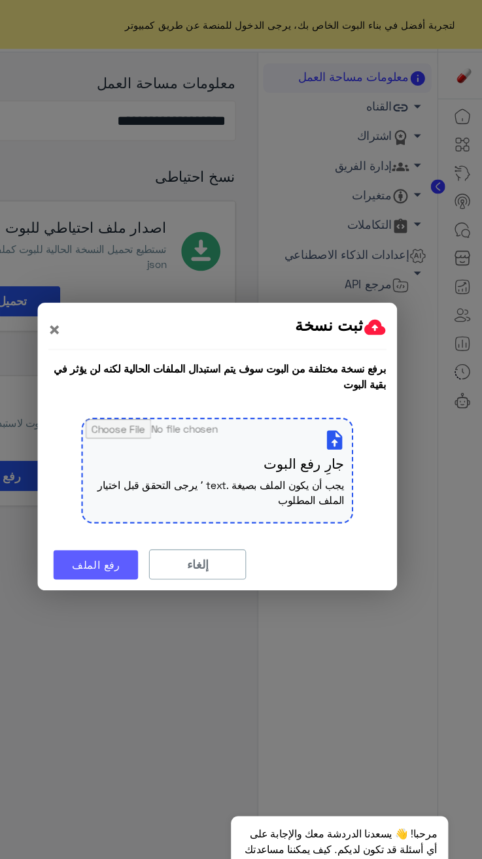
click at [153, 510] on button "رفع الملف" at bounding box center [130, 513] width 77 height 27
click at [129, 507] on button "رفع الملف" at bounding box center [130, 513] width 77 height 27
click at [385, 480] on div "برفع نسخة مختلفة من البوت سوف يتم استبدال الملفات الحالية لكنه لن يؤثر في بقية …" at bounding box center [241, 422] width 307 height 208
click at [143, 565] on modal-container "ثبت نسخة × برفع نسخة مختلفة من البوت سوف يتم استبدال الملفات الحالية لكنه لن يؤ…" at bounding box center [241, 429] width 482 height 859
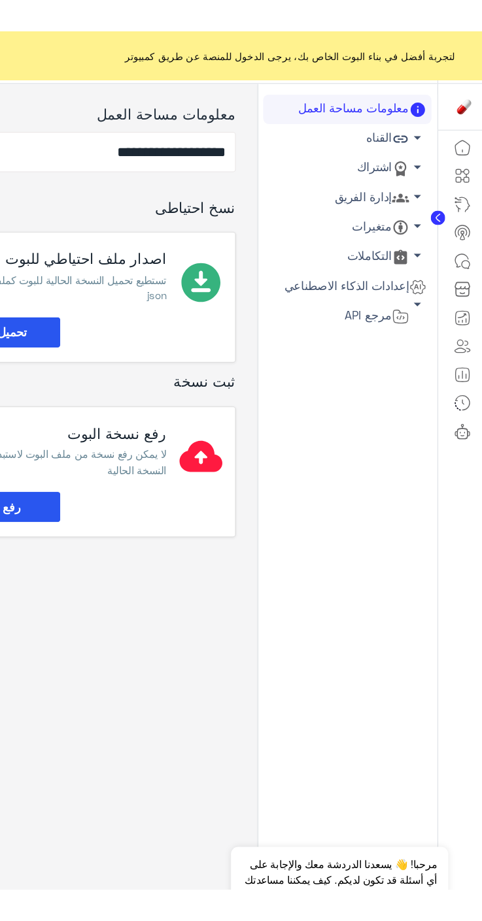
scroll to position [0, -9]
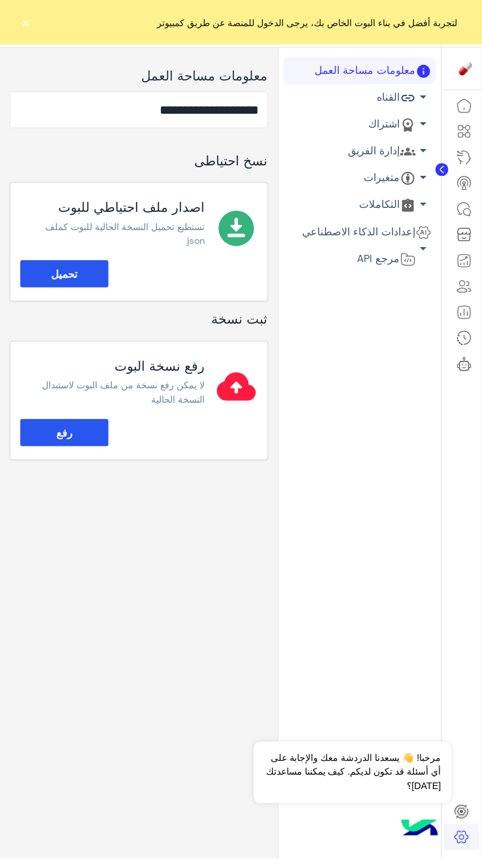
click at [90, 284] on button "تحميل" at bounding box center [64, 273] width 88 height 27
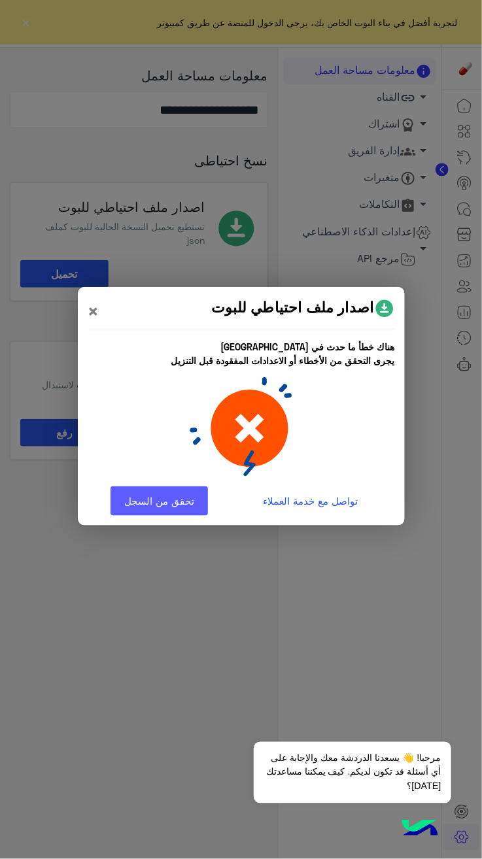
click at [178, 506] on link "تحقق من السجل" at bounding box center [158, 500] width 97 height 29
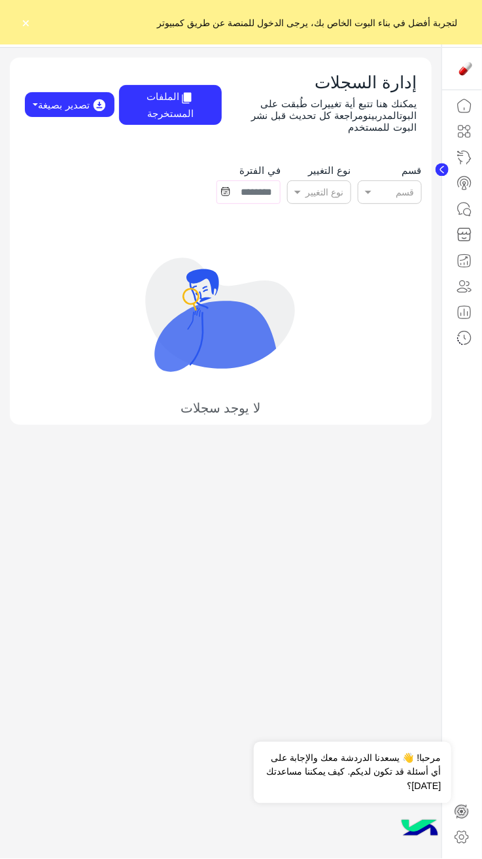
type input "**********"
click at [328, 186] on input "text" at bounding box center [333, 193] width 23 height 14
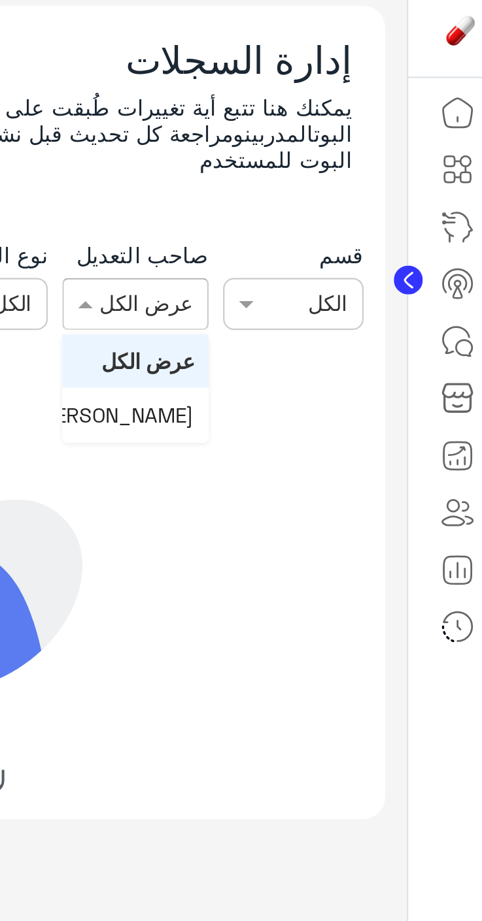
click at [326, 237] on span "[PERSON_NAME]" at bounding box center [309, 242] width 71 height 11
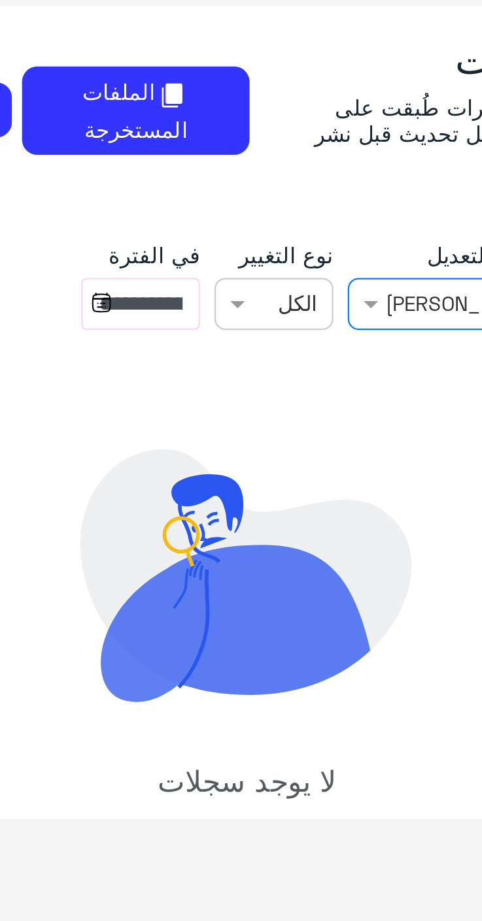
click at [249, 186] on input "text" at bounding box center [246, 193] width 12 height 14
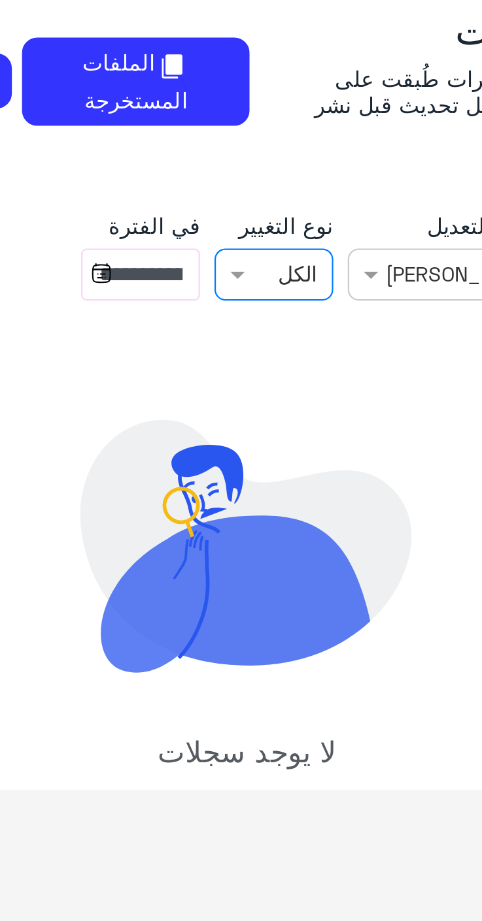
click at [235, 184] on div at bounding box center [232, 191] width 52 height 15
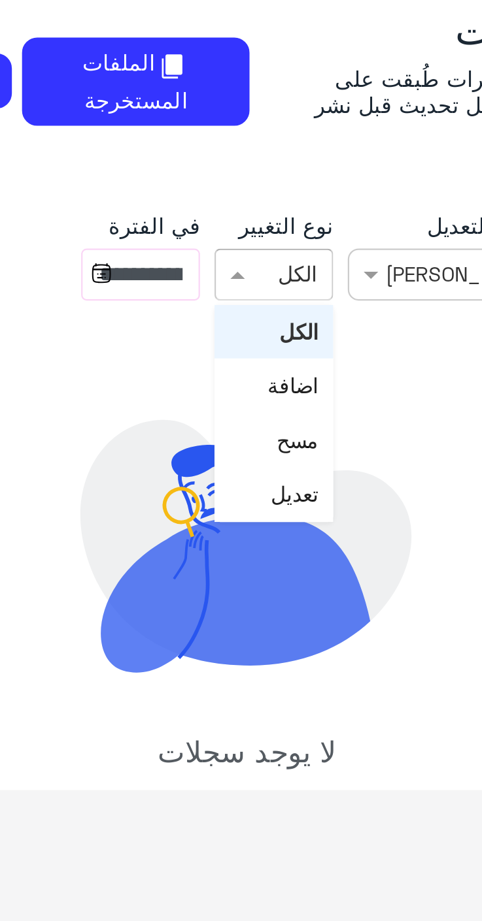
click at [248, 237] on span "اضافة" at bounding box center [241, 242] width 23 height 11
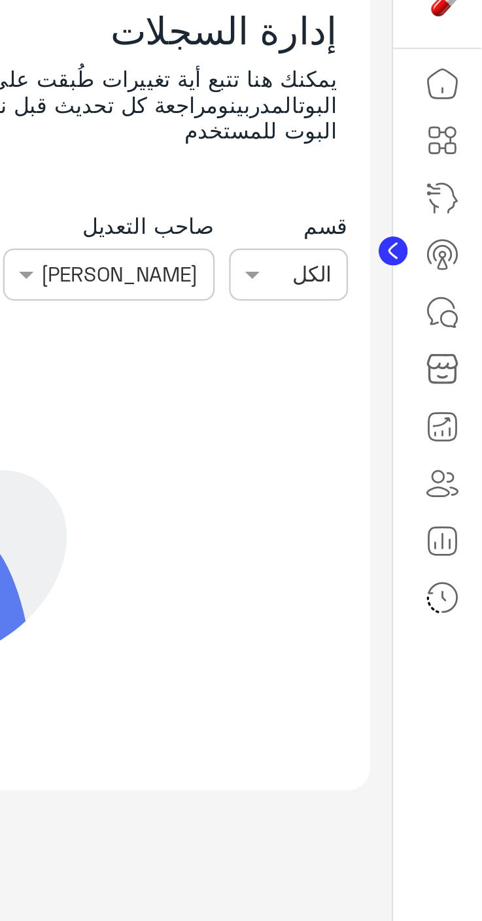
click at [410, 186] on input "text" at bounding box center [409, 193] width 12 height 14
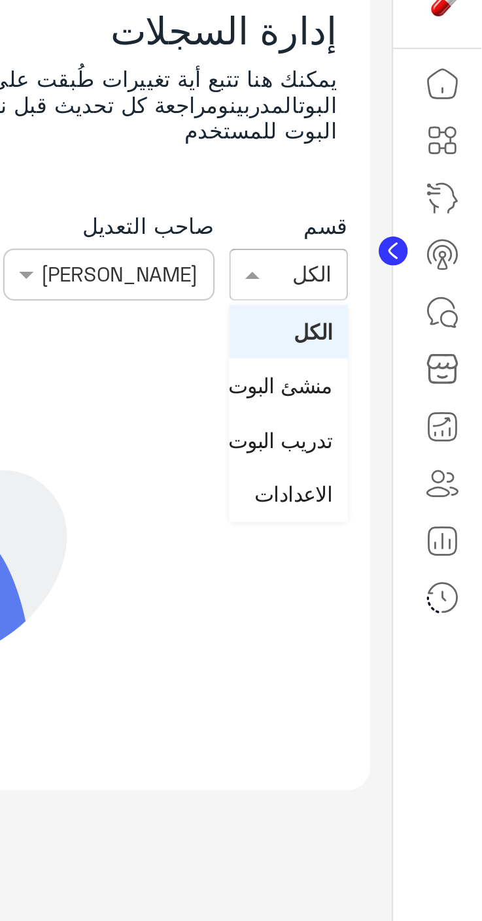
click at [402, 286] on span "الاعدادات" at bounding box center [397, 291] width 35 height 11
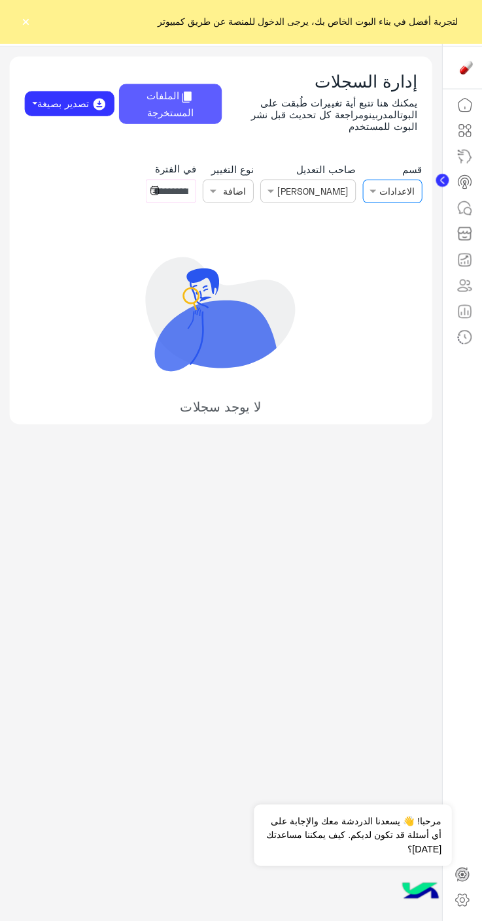
click at [150, 99] on font "الملفات المستخرجة" at bounding box center [170, 104] width 48 height 28
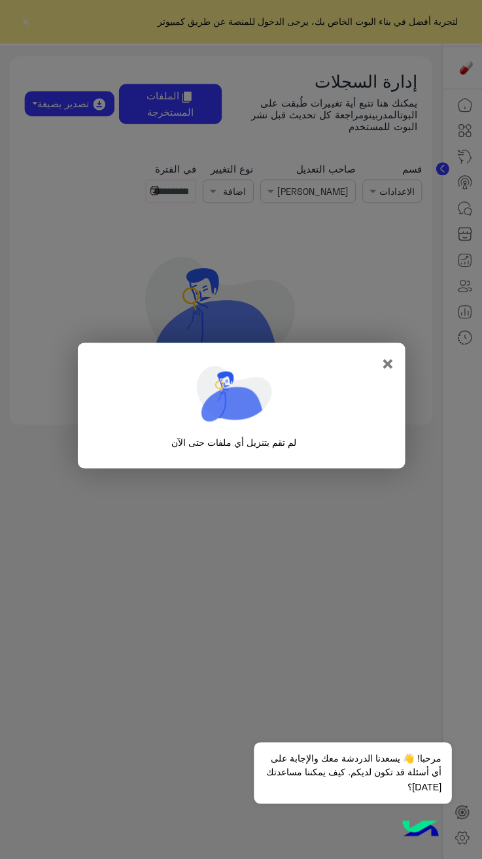
click at [361, 364] on div "لم تقم بتنزيل أي ملفات حتى الآن" at bounding box center [234, 406] width 293 height 106
click at [352, 540] on modal-container "× لم تقم بتنزيل أي ملفات حتى الآن" at bounding box center [241, 429] width 482 height 859
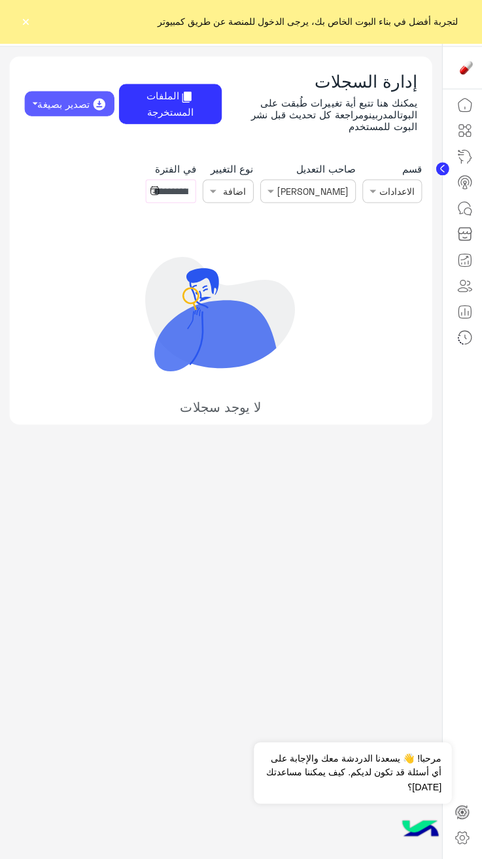
click at [71, 103] on font "تصدير بصيغة" at bounding box center [64, 104] width 52 height 15
click at [97, 151] on img at bounding box center [102, 156] width 10 height 10
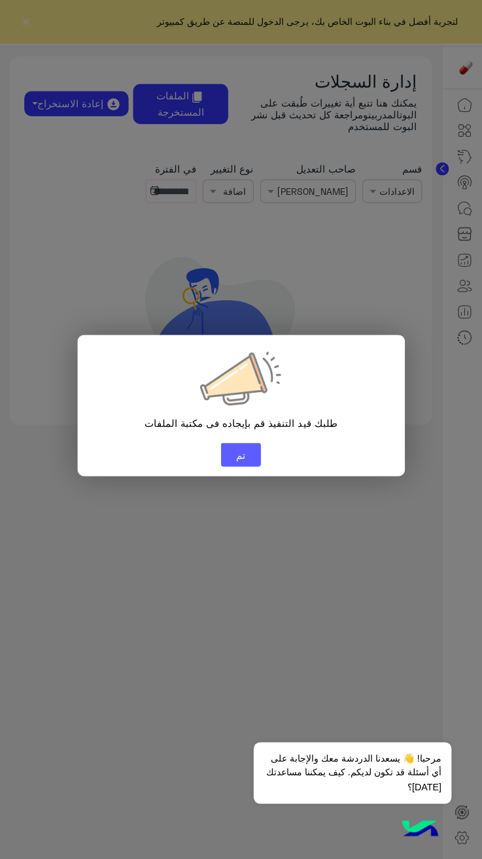
click at [233, 445] on button "تم" at bounding box center [241, 455] width 40 height 24
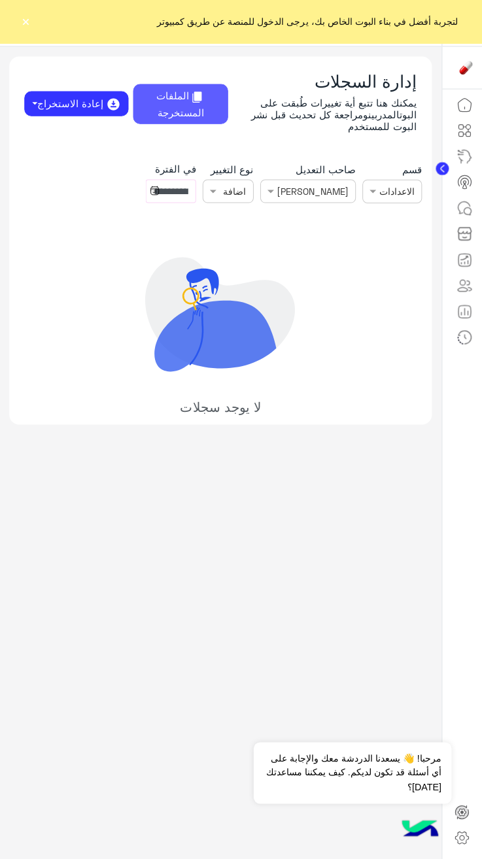
click at [174, 110] on font "الملفات المستخرجة" at bounding box center [181, 104] width 48 height 28
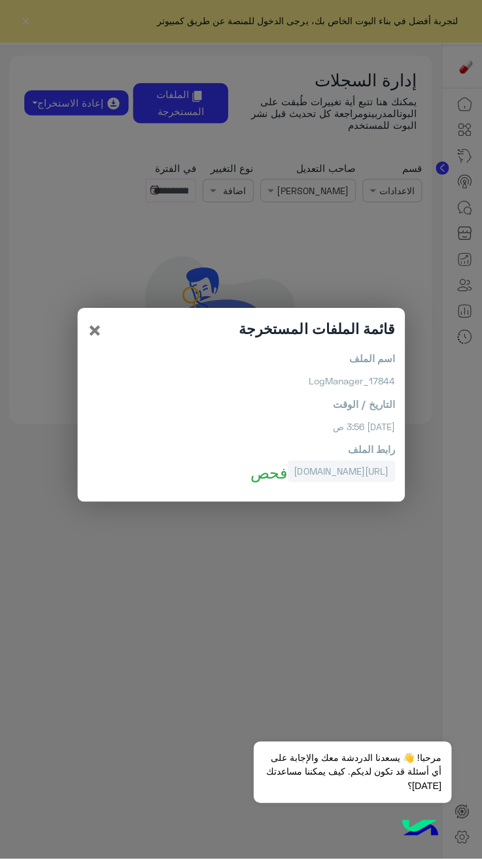
click at [288, 483] on link "[URL][DOMAIN_NAME]" at bounding box center [341, 472] width 107 height 22
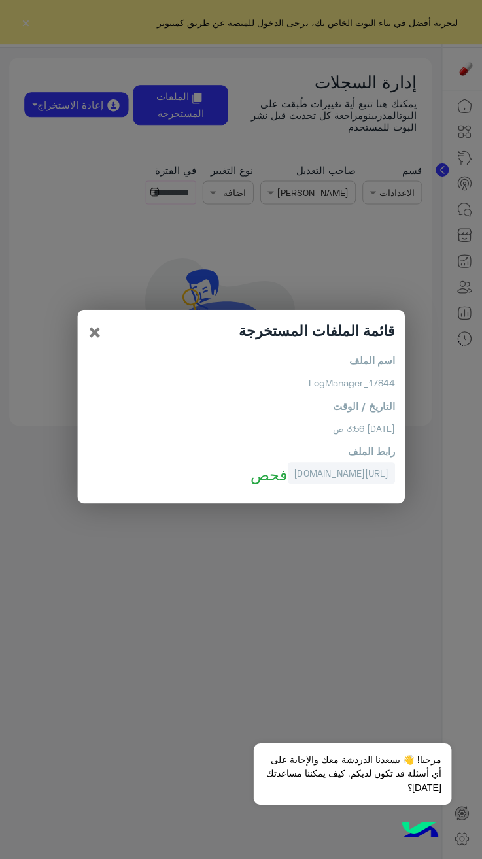
click at [363, 249] on modal-container "قائمة الملفات المستخرجة × اسم الملف 17844_LogManager التاريخ / الوقت [DATE] 3:5…" at bounding box center [241, 429] width 482 height 859
click at [70, 355] on modal-container "قائمة الملفات المستخرجة × اسم الملف 17844_LogManager التاريخ / الوقت [DATE] 3:5…" at bounding box center [241, 429] width 482 height 859
click at [119, 489] on div "اسم الملف 17844_LogManager التاريخ / الوقت [DATE] 3:56 ص رابط الملف [URL][DOMAI…" at bounding box center [241, 418] width 307 height 149
click at [96, 337] on span "×" at bounding box center [96, 330] width 16 height 29
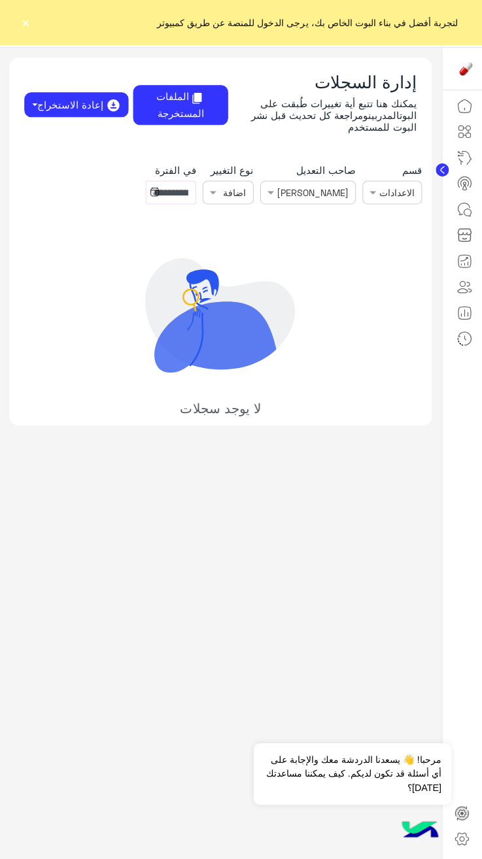
click at [465, 131] on icon at bounding box center [464, 132] width 16 height 16
click at [418, 142] on mat-tooltip-component "منشئ الشات بوت" at bounding box center [398, 131] width 88 height 39
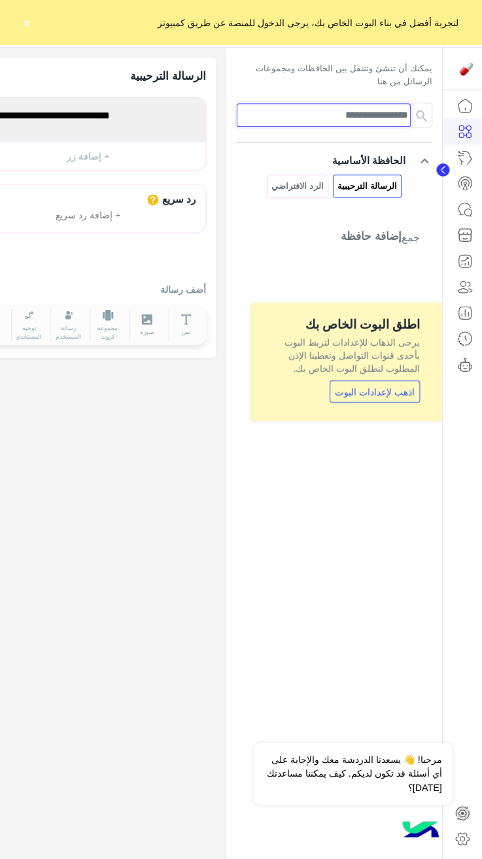
click at [361, 119] on input at bounding box center [323, 115] width 174 height 24
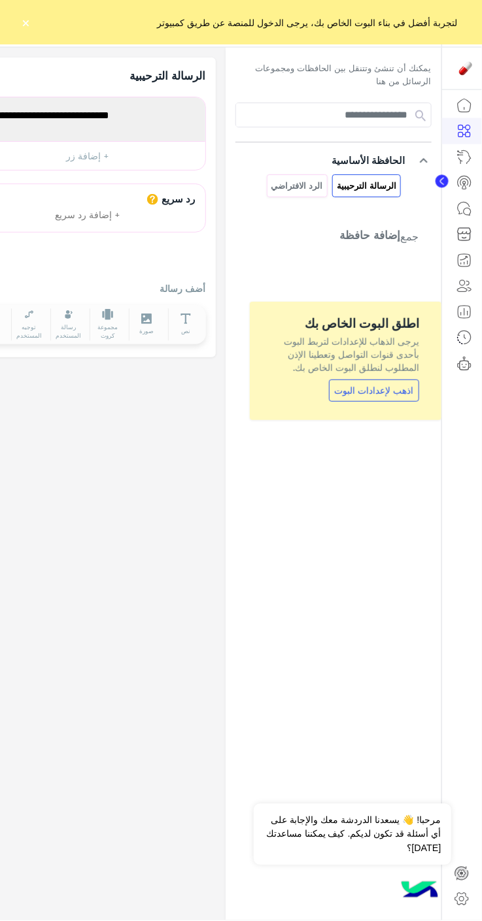
click at [388, 181] on p "الرسالة الترحيبية" at bounding box center [366, 185] width 61 height 15
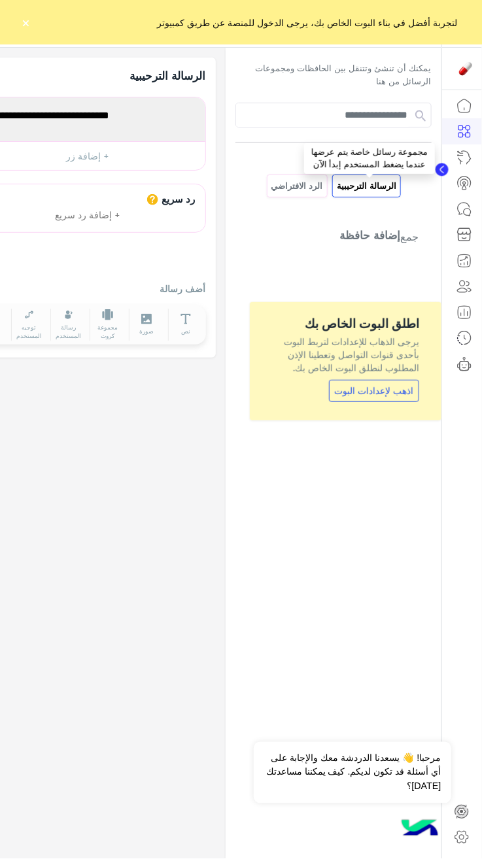
click at [317, 185] on p "الرد الافتراضي" at bounding box center [297, 185] width 54 height 15
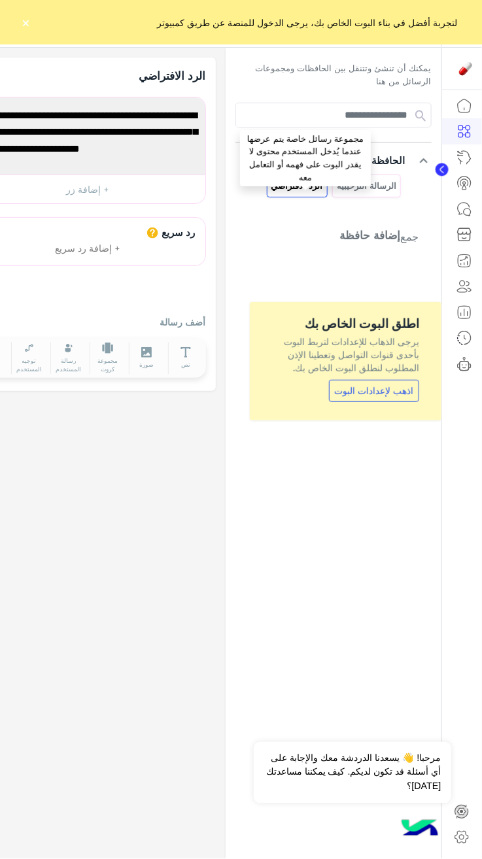
click at [469, 135] on icon at bounding box center [464, 132] width 16 height 16
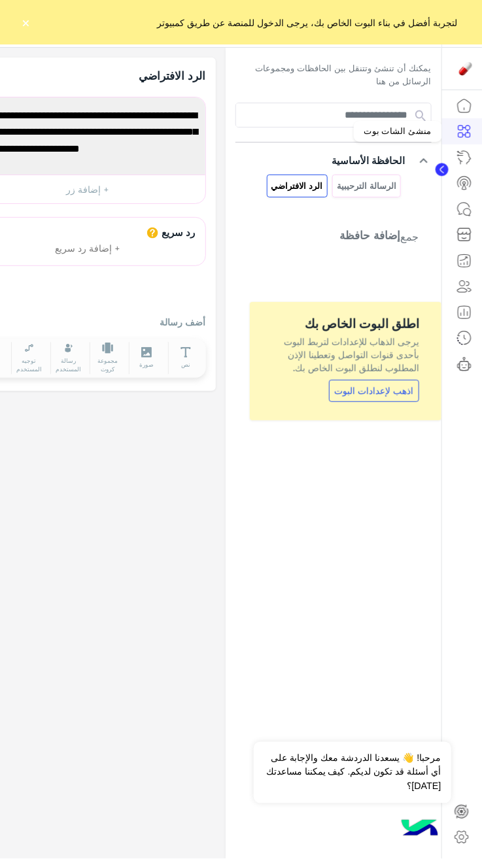
click at [479, 154] on link at bounding box center [463, 157] width 35 height 26
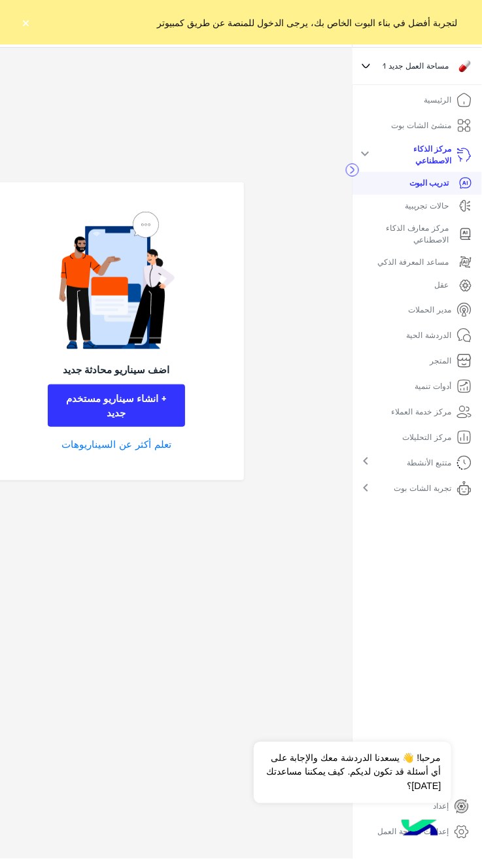
click at [468, 209] on icon at bounding box center [468, 210] width 3 height 2
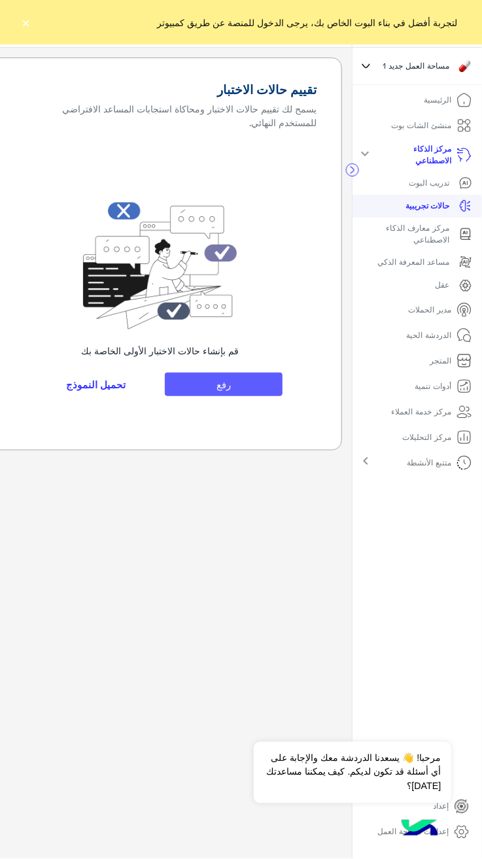
click at [250, 377] on button "رفع" at bounding box center [224, 384] width 118 height 24
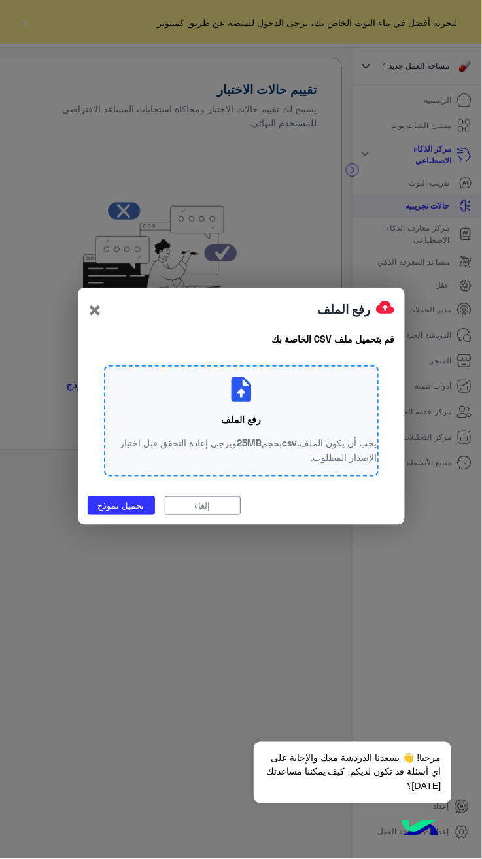
click at [175, 455] on p "يجب أن يكون الملف .csv بحجم 25MB ويرجى إعادة التحقق قبل اختيار الإصدار المطلوب." at bounding box center [241, 450] width 272 height 28
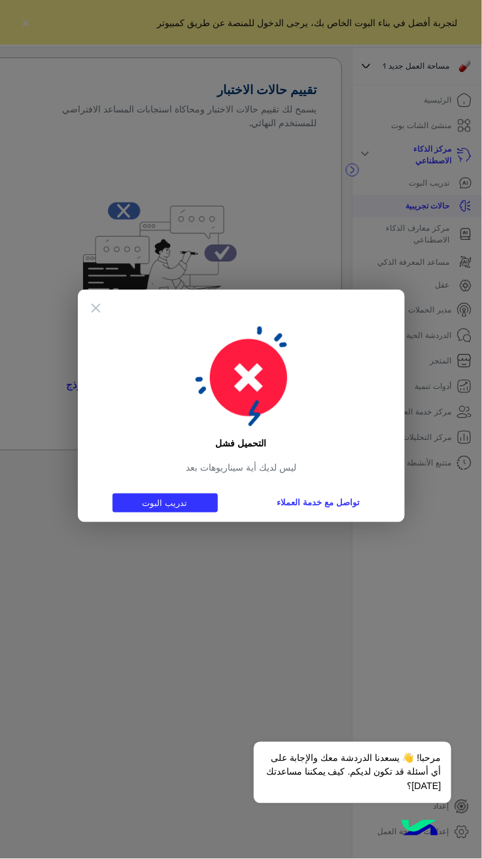
click at [304, 503] on link "تواصل مع خدمة العملاء" at bounding box center [318, 502] width 103 height 19
